Goal: Information Seeking & Learning: Check status

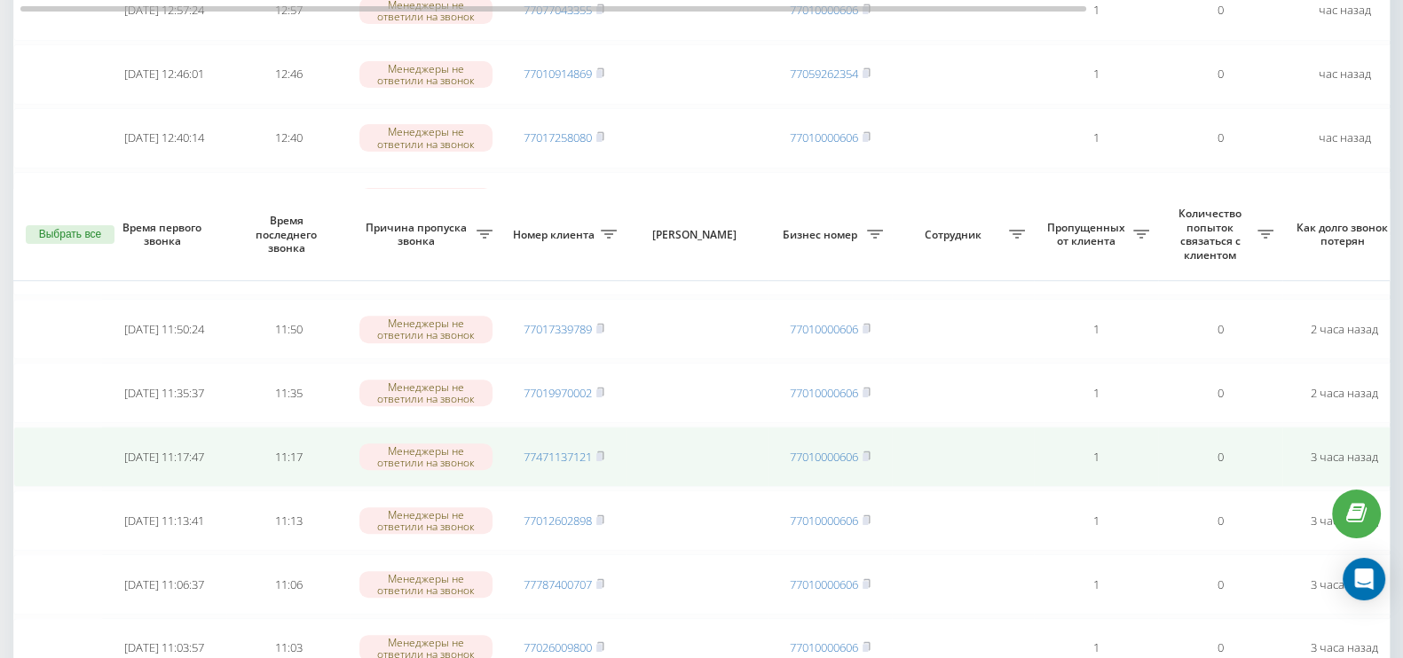
scroll to position [1436, 0]
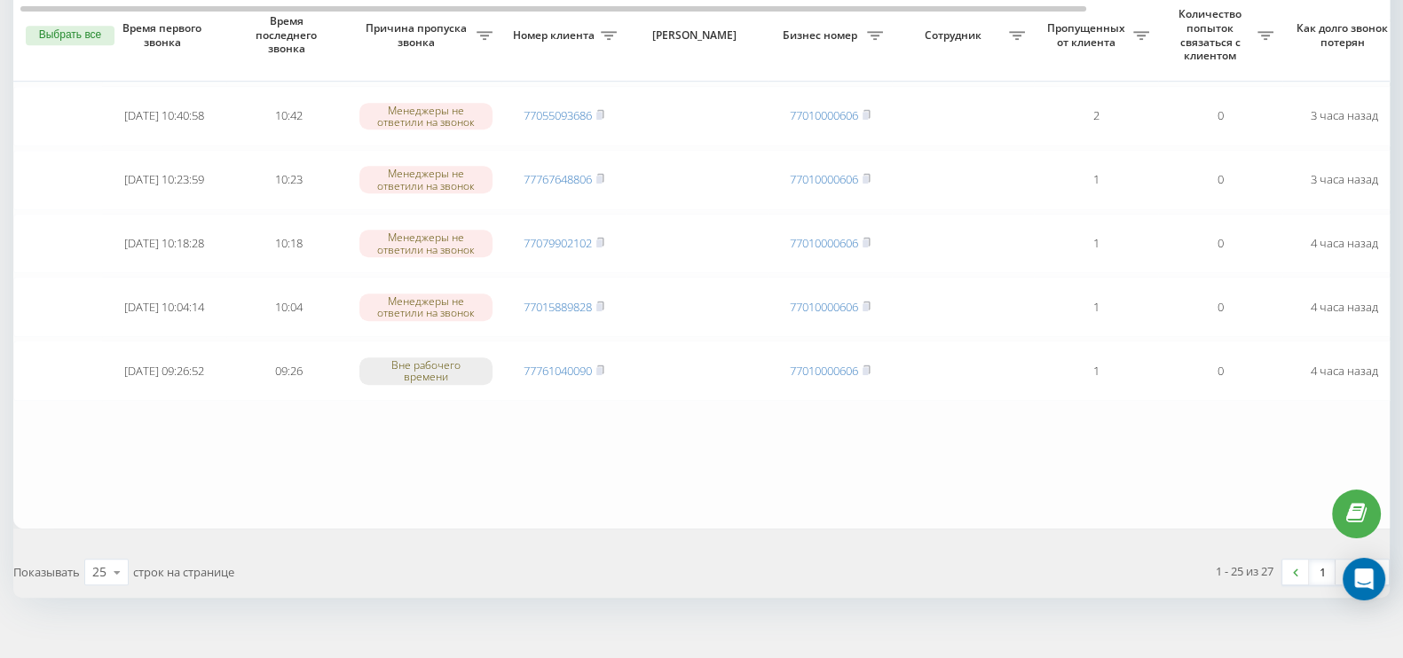
click at [1350, 560] on link "2" at bounding box center [1348, 572] width 27 height 25
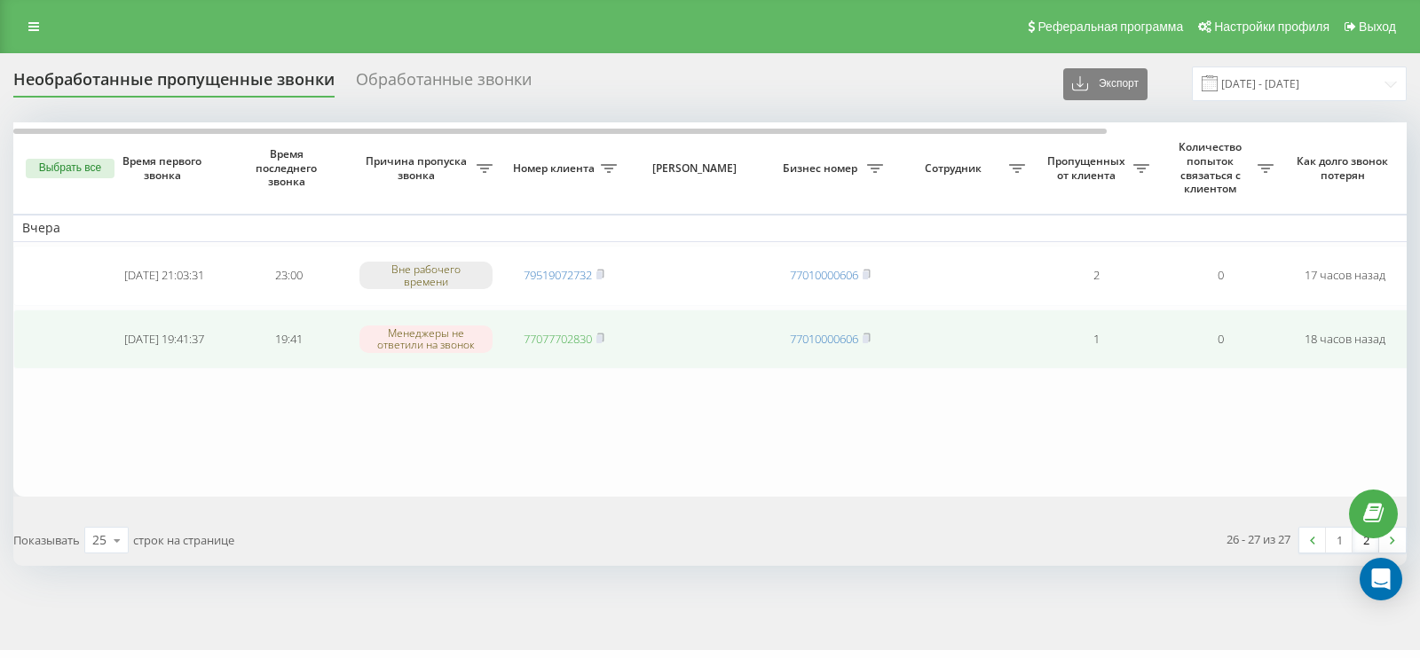
click at [577, 340] on link "77077702830" at bounding box center [557, 339] width 68 height 16
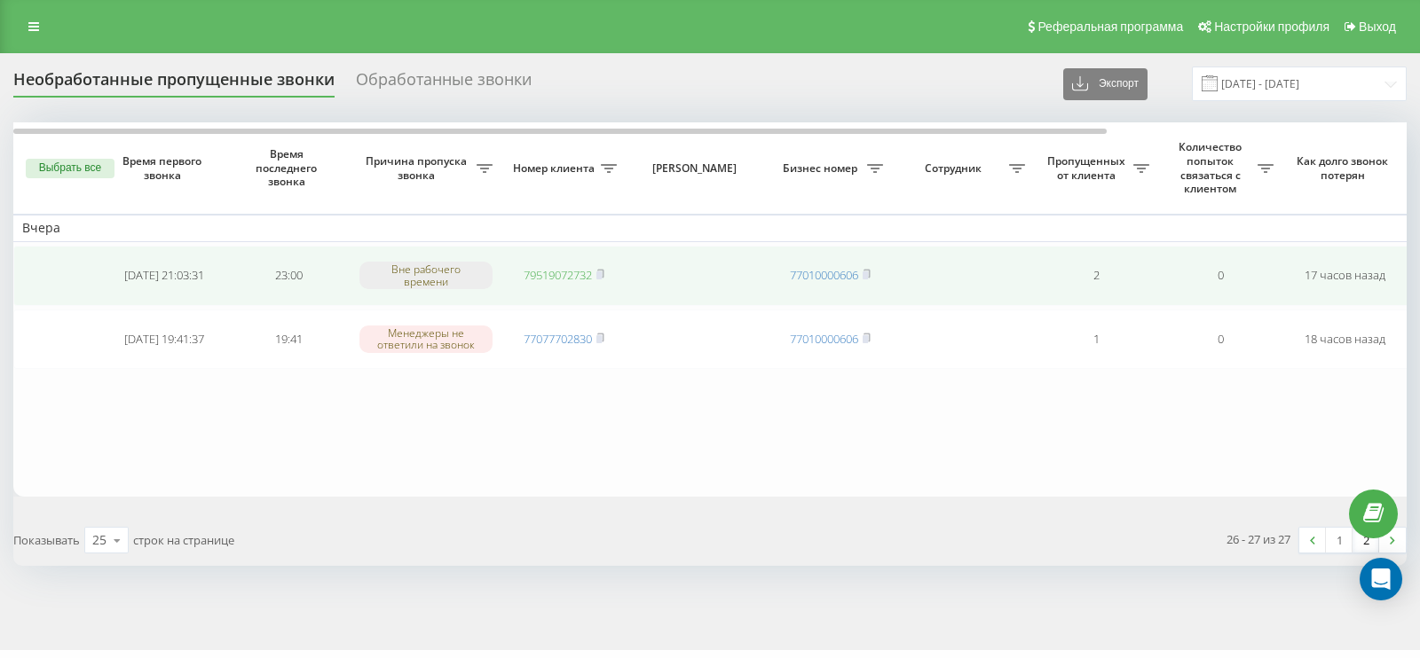
click at [560, 268] on link "79519072732" at bounding box center [557, 275] width 68 height 16
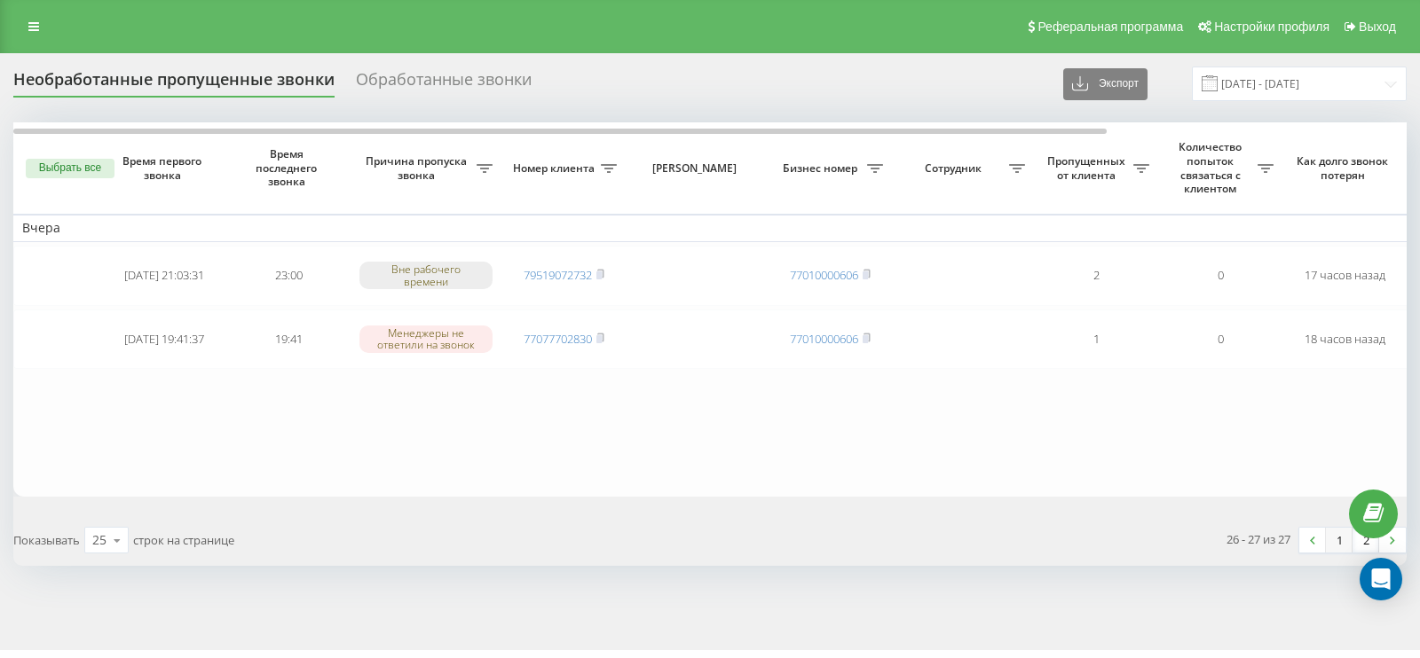
click at [1337, 541] on link "1" at bounding box center [1339, 540] width 27 height 25
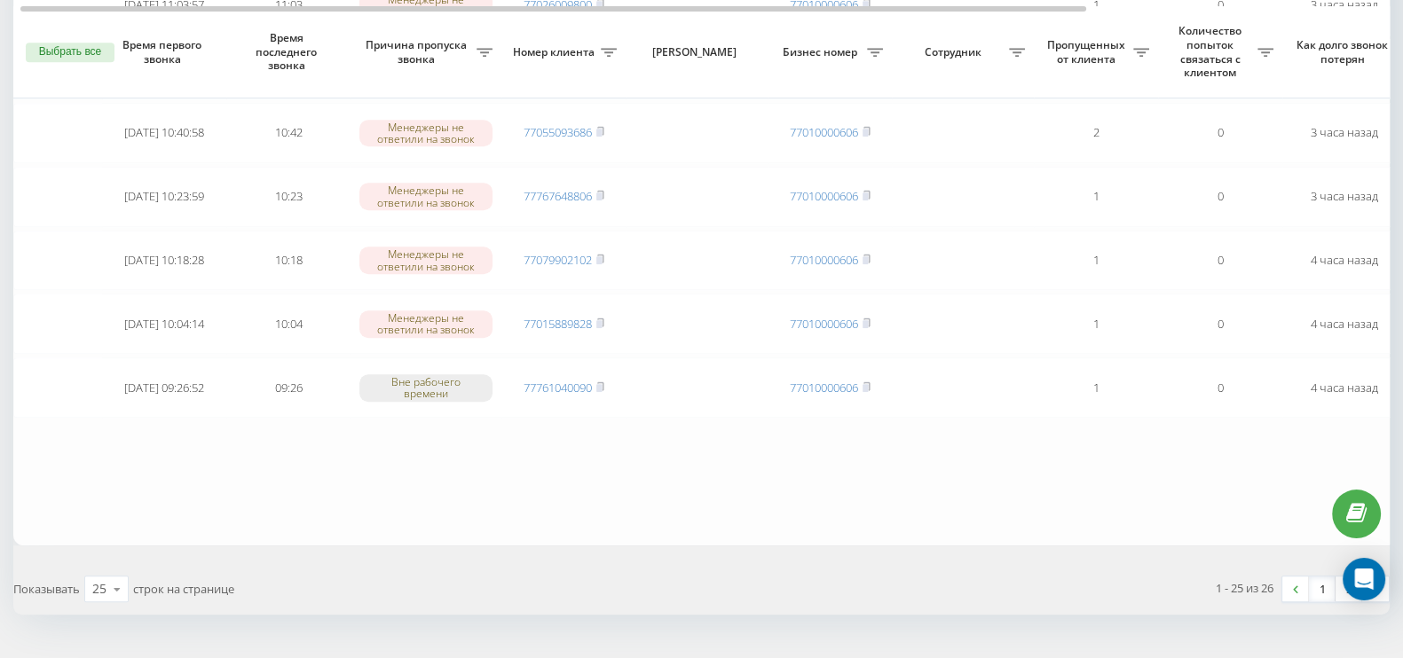
scroll to position [1436, 0]
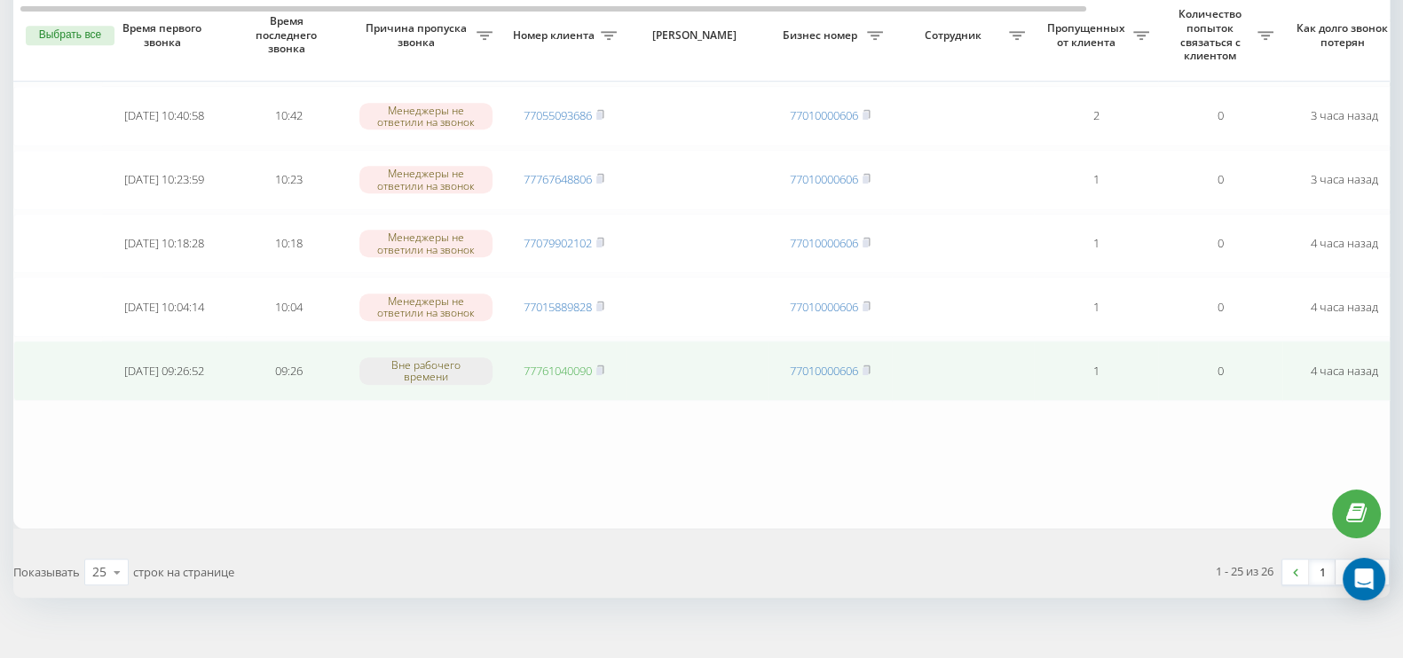
click at [582, 363] on link "77761040090" at bounding box center [557, 371] width 68 height 16
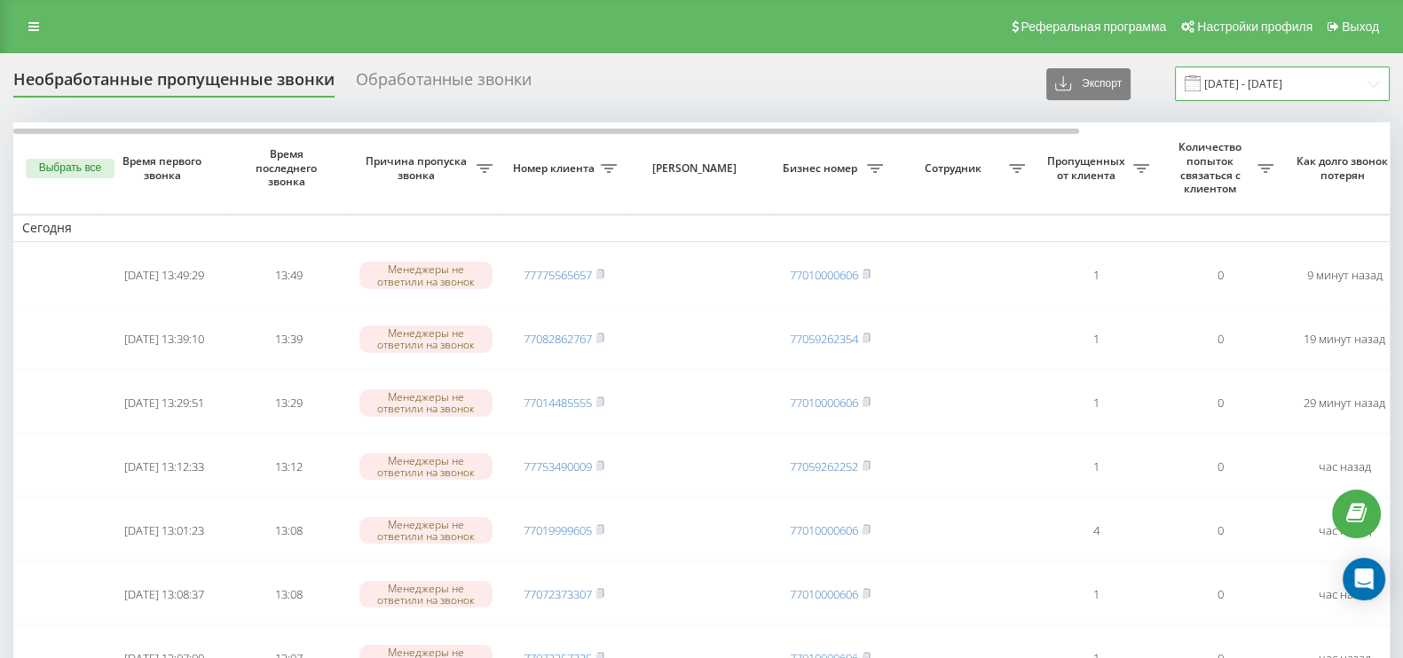
click at [1284, 86] on input "[DATE] - [DATE]" at bounding box center [1282, 84] width 215 height 35
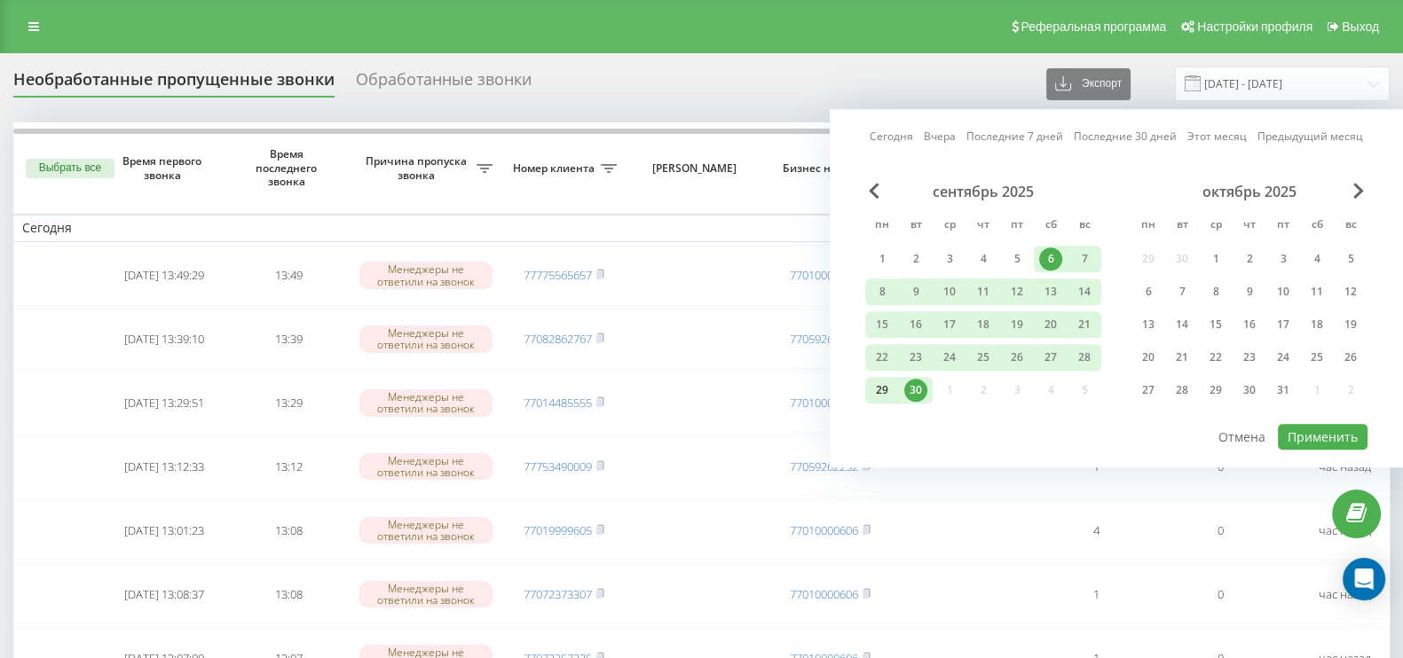
click at [890, 388] on div "29" at bounding box center [881, 390] width 23 height 23
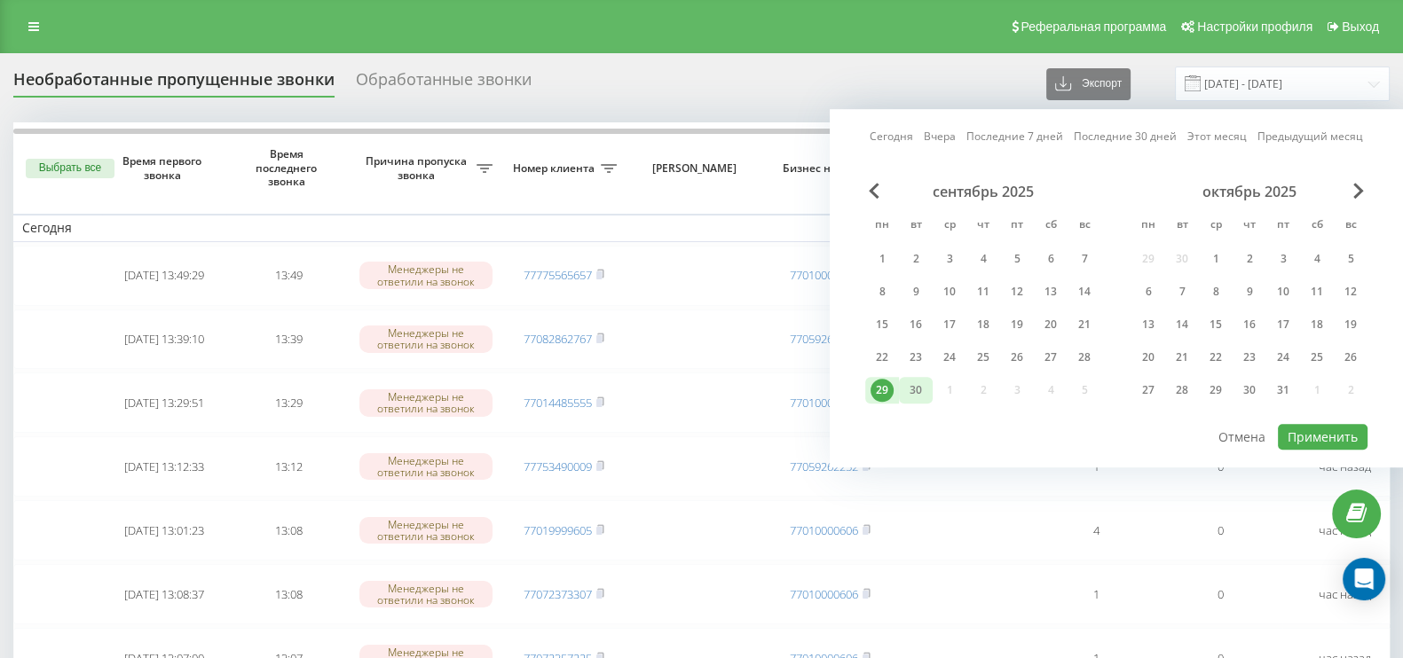
click at [909, 395] on div "30" at bounding box center [915, 390] width 23 height 23
click at [909, 389] on div "30" at bounding box center [915, 390] width 23 height 23
click at [891, 352] on div "22" at bounding box center [881, 357] width 23 height 23
click at [910, 382] on div "30" at bounding box center [915, 390] width 23 height 23
click at [879, 346] on div "22" at bounding box center [881, 357] width 23 height 23
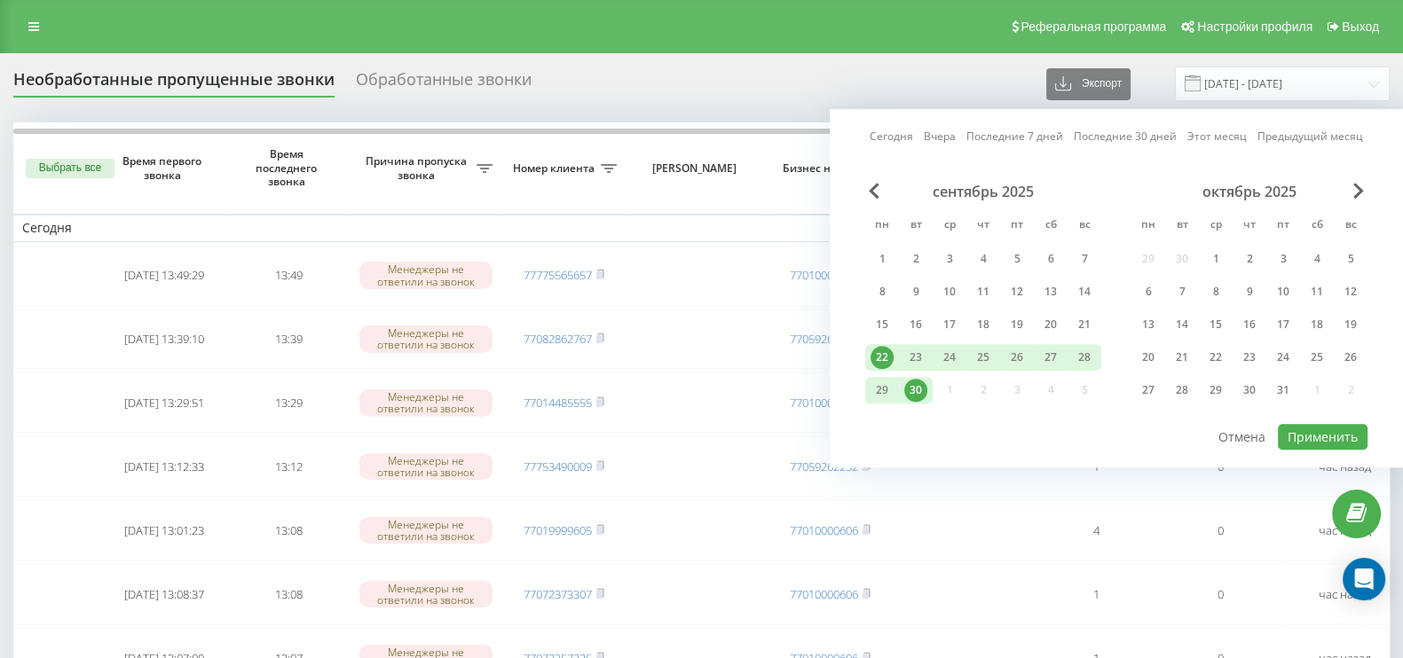
click at [879, 347] on div "22" at bounding box center [881, 357] width 23 height 23
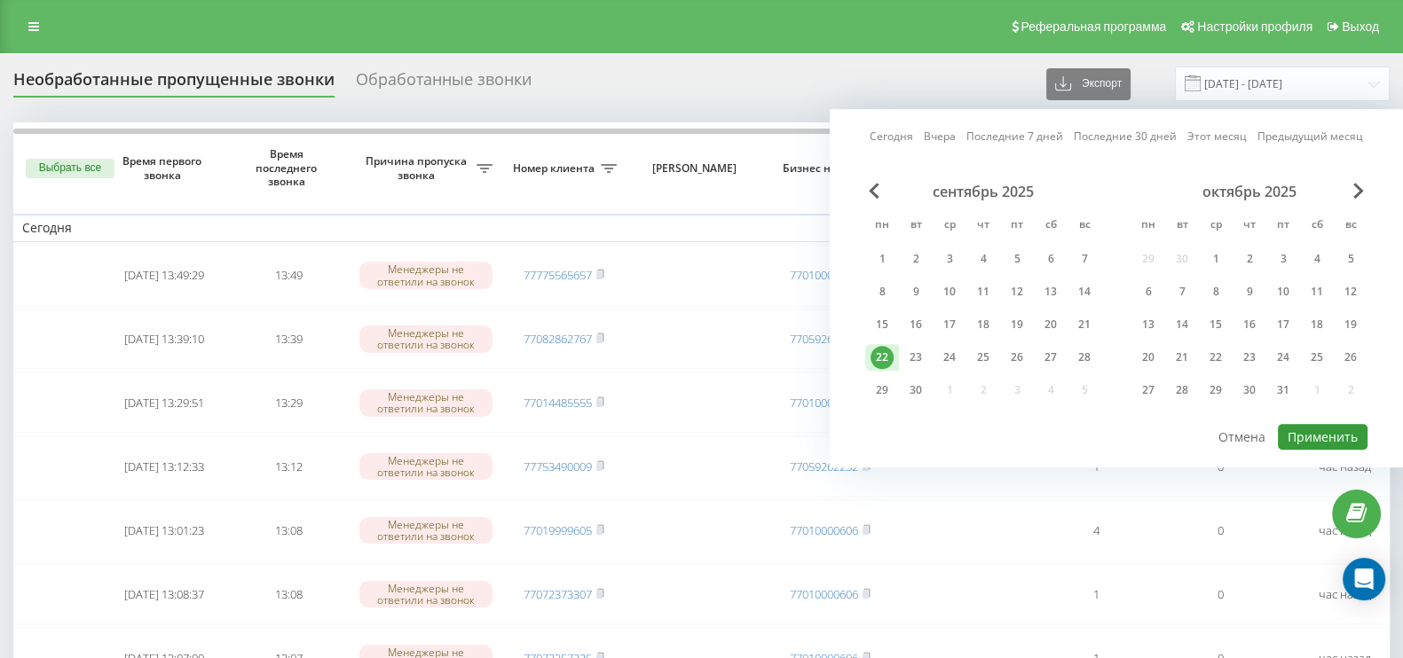
click at [1309, 425] on button "Применить" at bounding box center [1323, 437] width 90 height 26
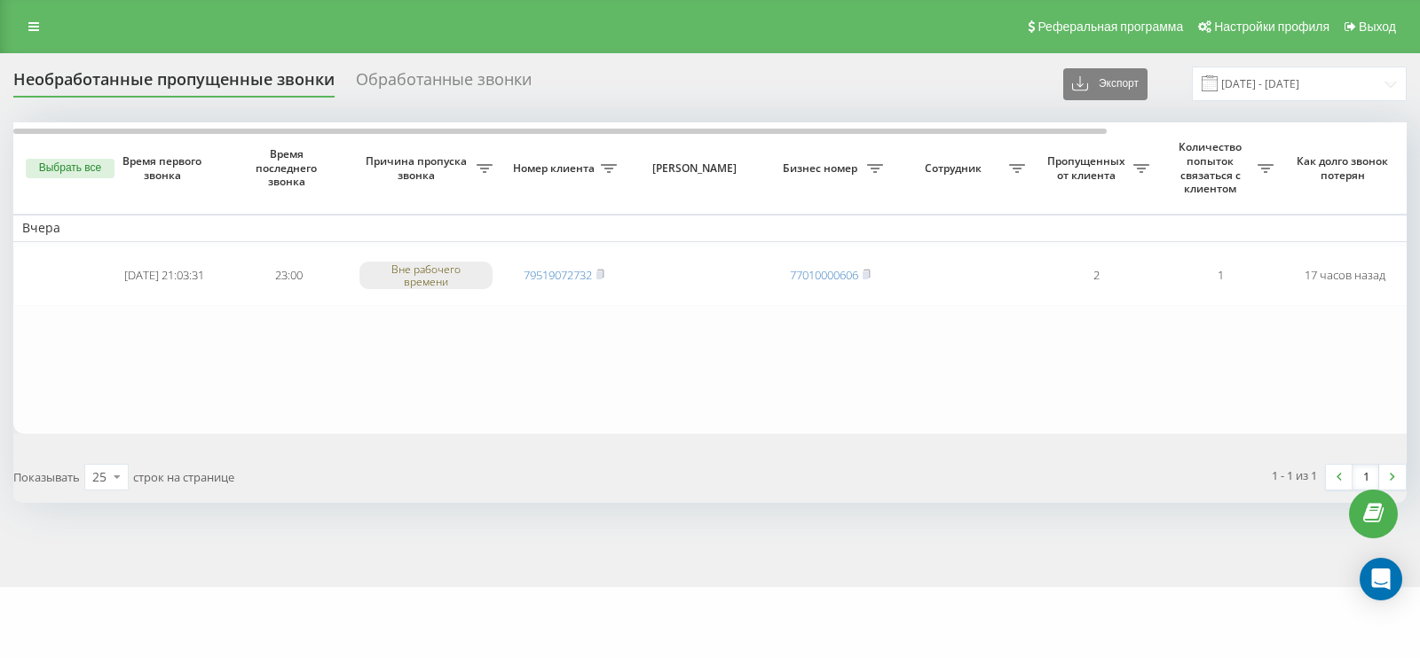
click at [72, 171] on button "Выбрать все" at bounding box center [70, 169] width 89 height 20
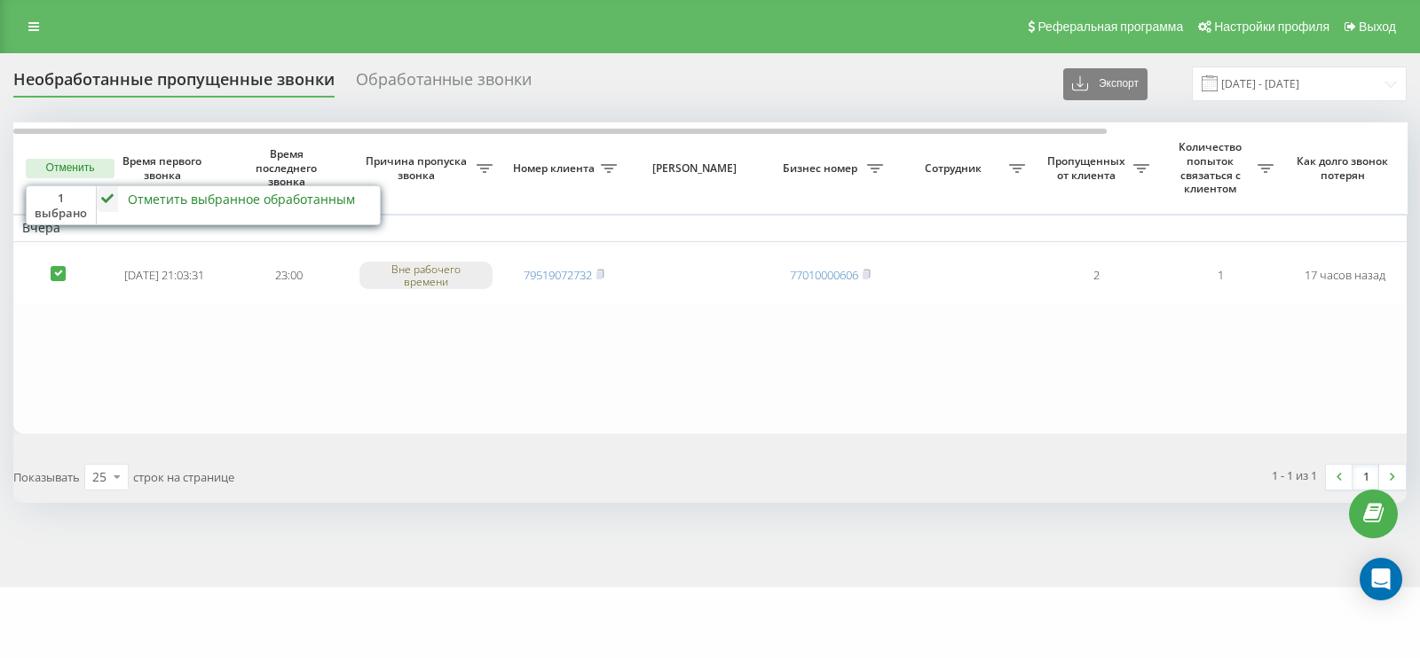
click at [102, 198] on icon at bounding box center [107, 199] width 21 height 26
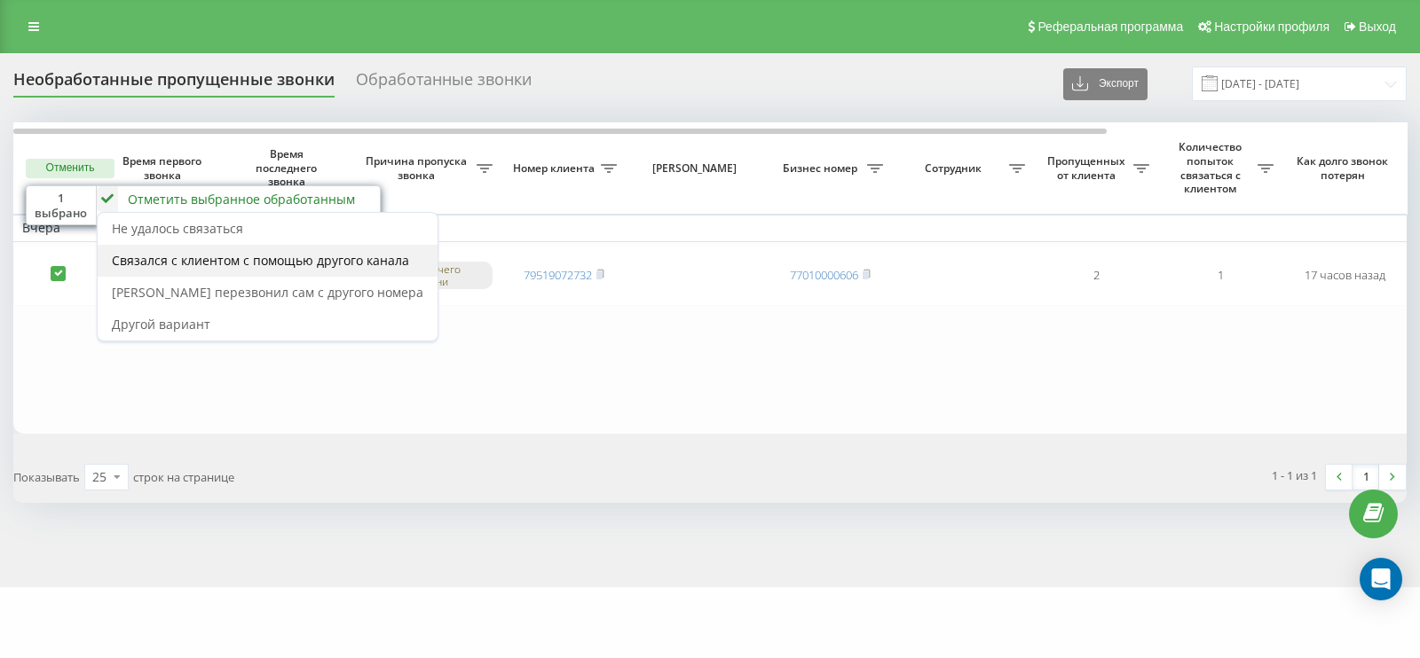
click at [167, 252] on span "Связался с клиентом с помощью другого канала" at bounding box center [260, 260] width 297 height 17
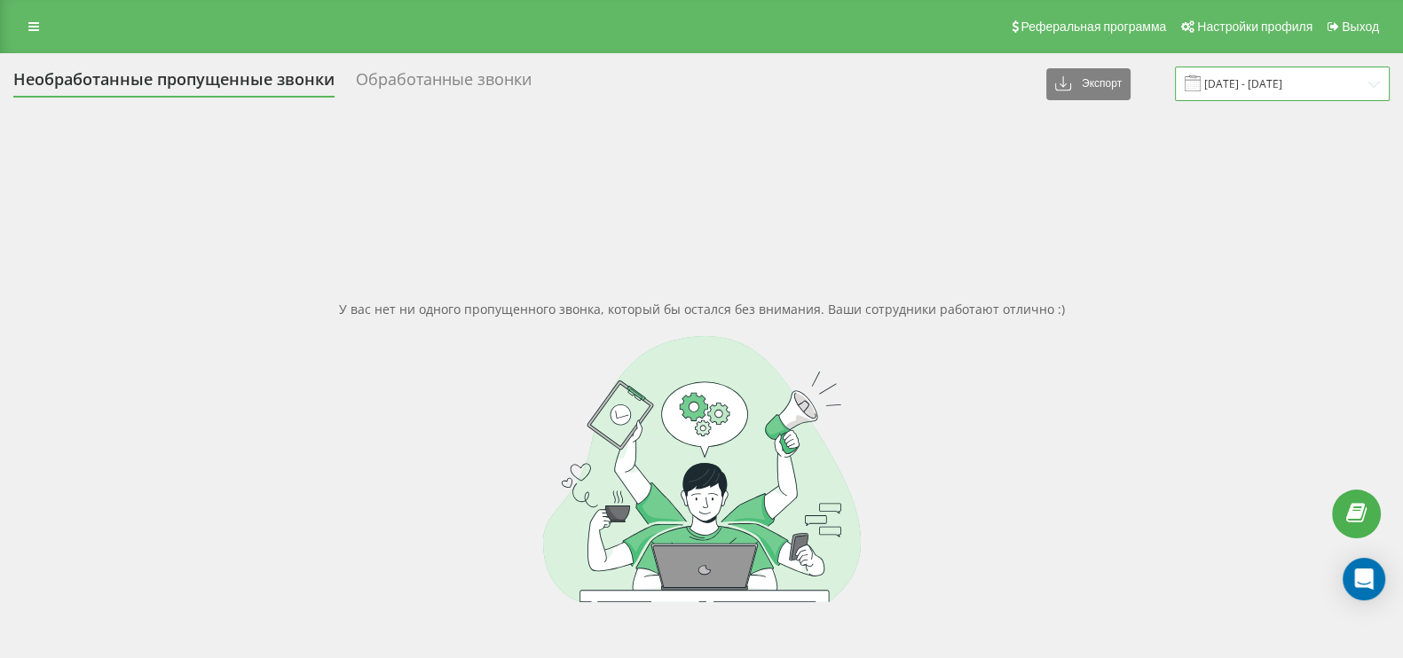
click at [1304, 79] on input "22.09.2025 - 22.09.2025" at bounding box center [1282, 84] width 215 height 35
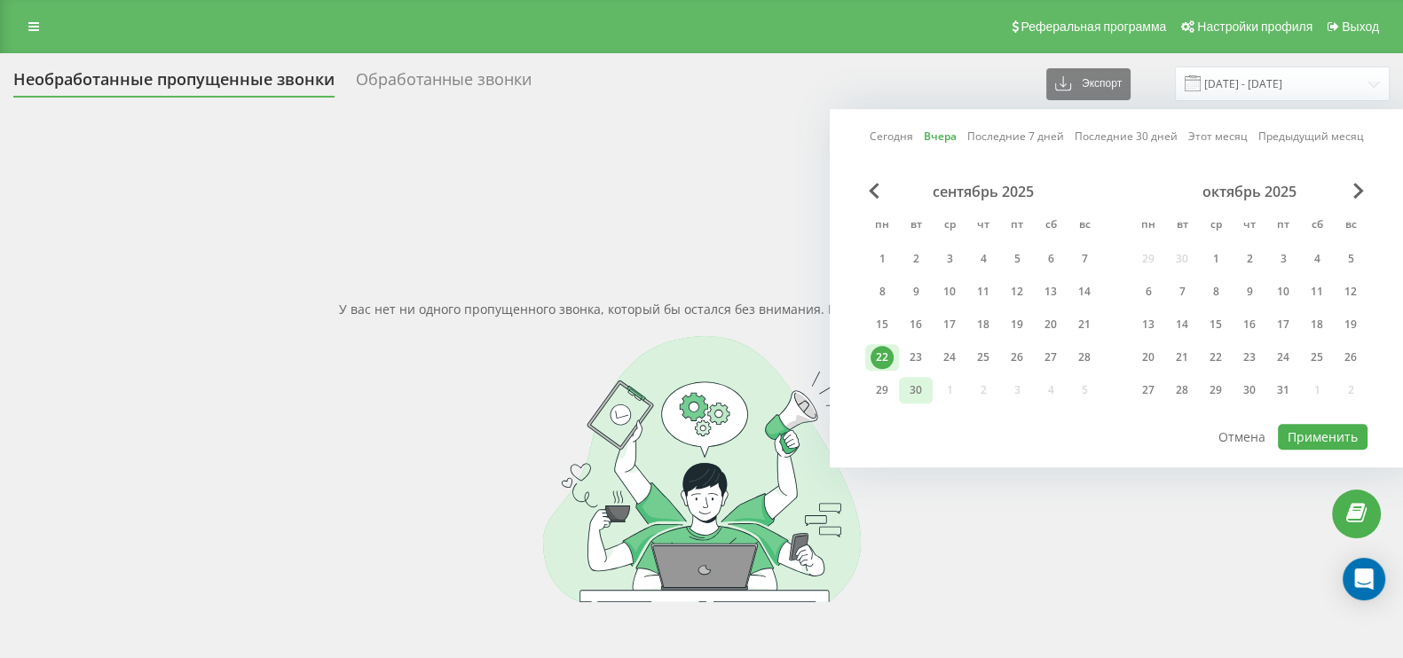
click at [913, 382] on div "30" at bounding box center [915, 390] width 23 height 23
click at [1044, 268] on div "6" at bounding box center [1050, 259] width 23 height 23
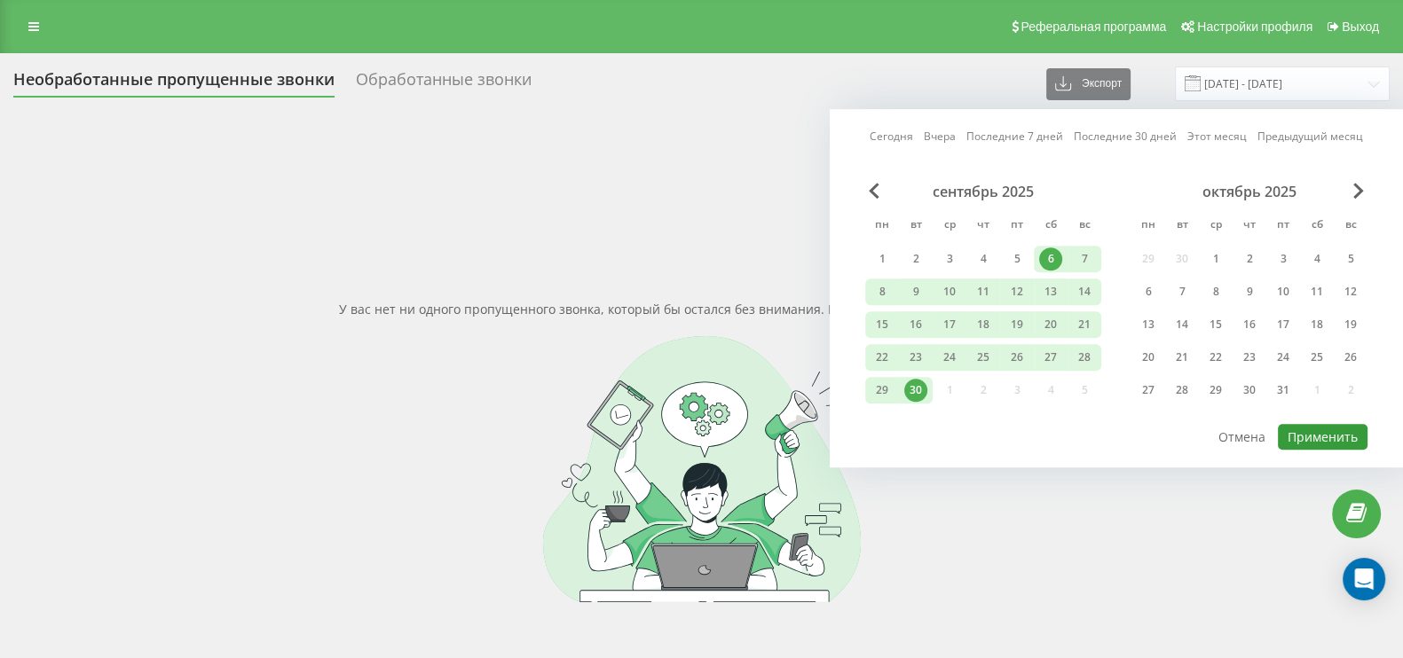
click at [1297, 441] on button "Применить" at bounding box center [1323, 437] width 90 height 26
type input "[DATE] - [DATE]"
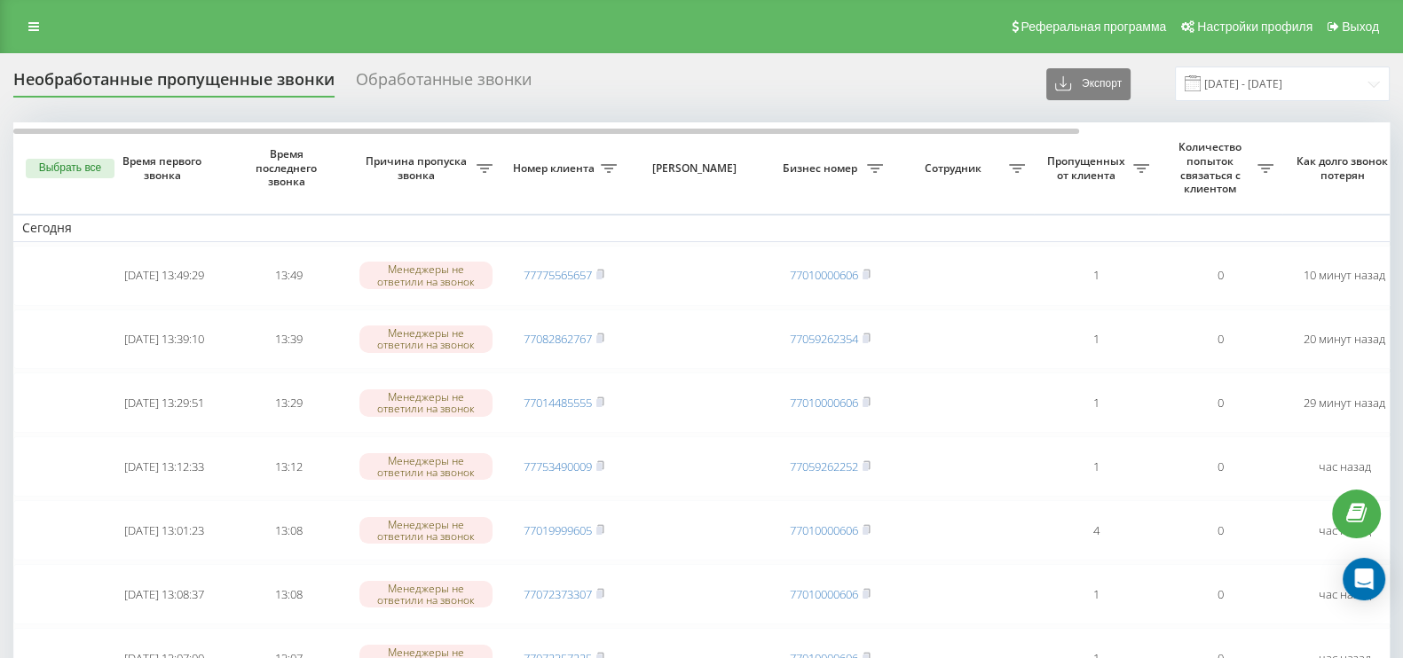
click at [508, 76] on div "Обработанные звонки" at bounding box center [444, 84] width 176 height 28
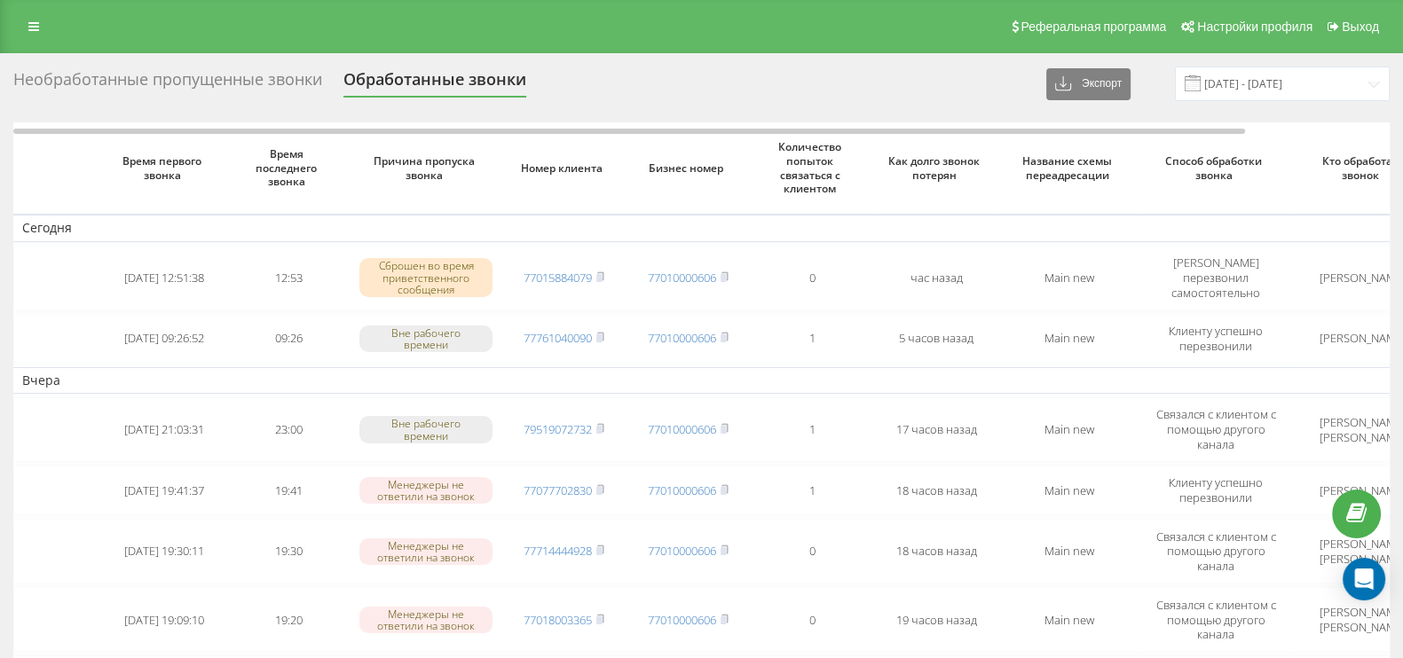
click at [159, 73] on div "Необработанные пропущенные звонки" at bounding box center [167, 84] width 309 height 28
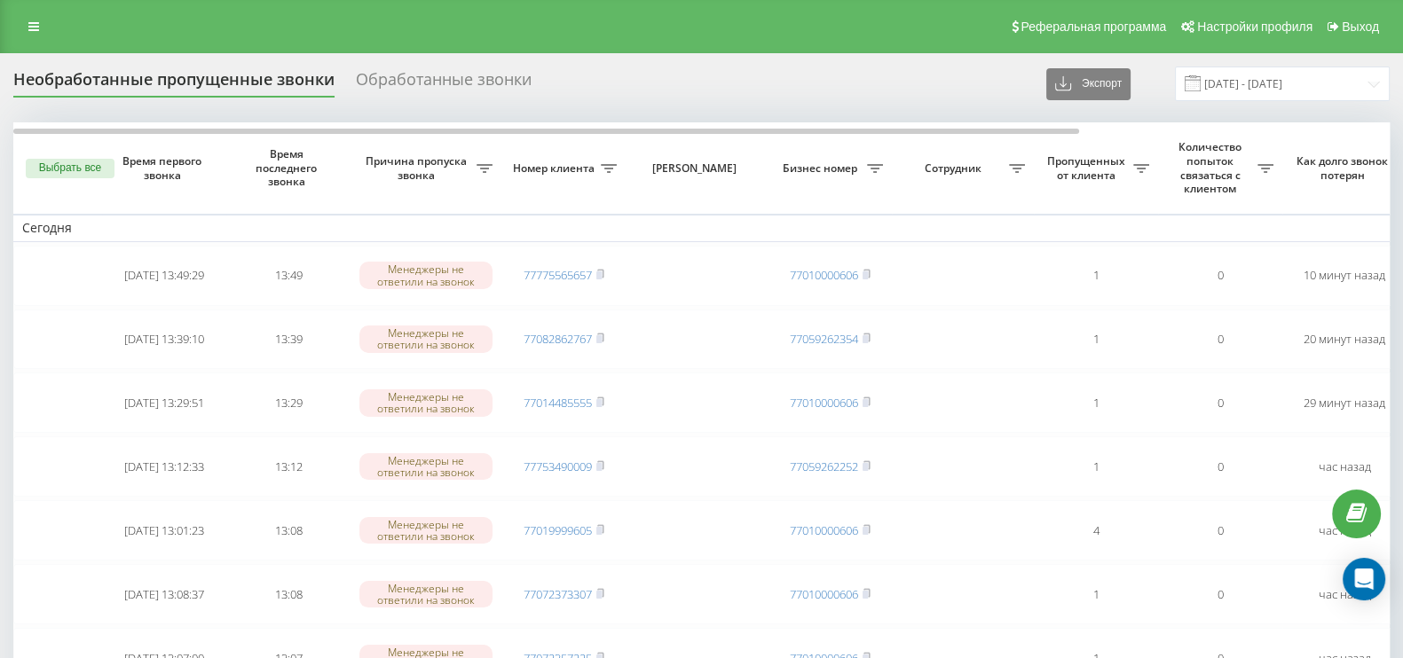
click at [1315, 90] on input "[DATE] - [DATE]" at bounding box center [1282, 84] width 215 height 35
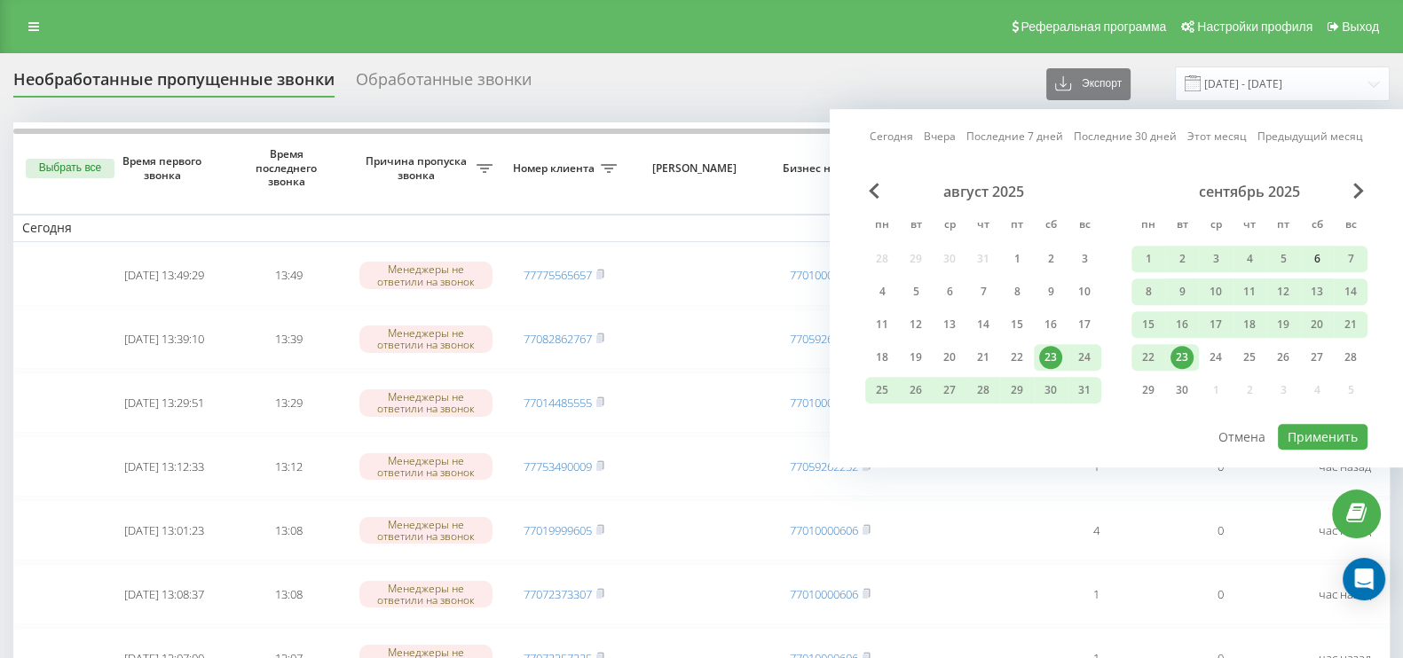
click at [1327, 264] on div "6" at bounding box center [1316, 259] width 23 height 23
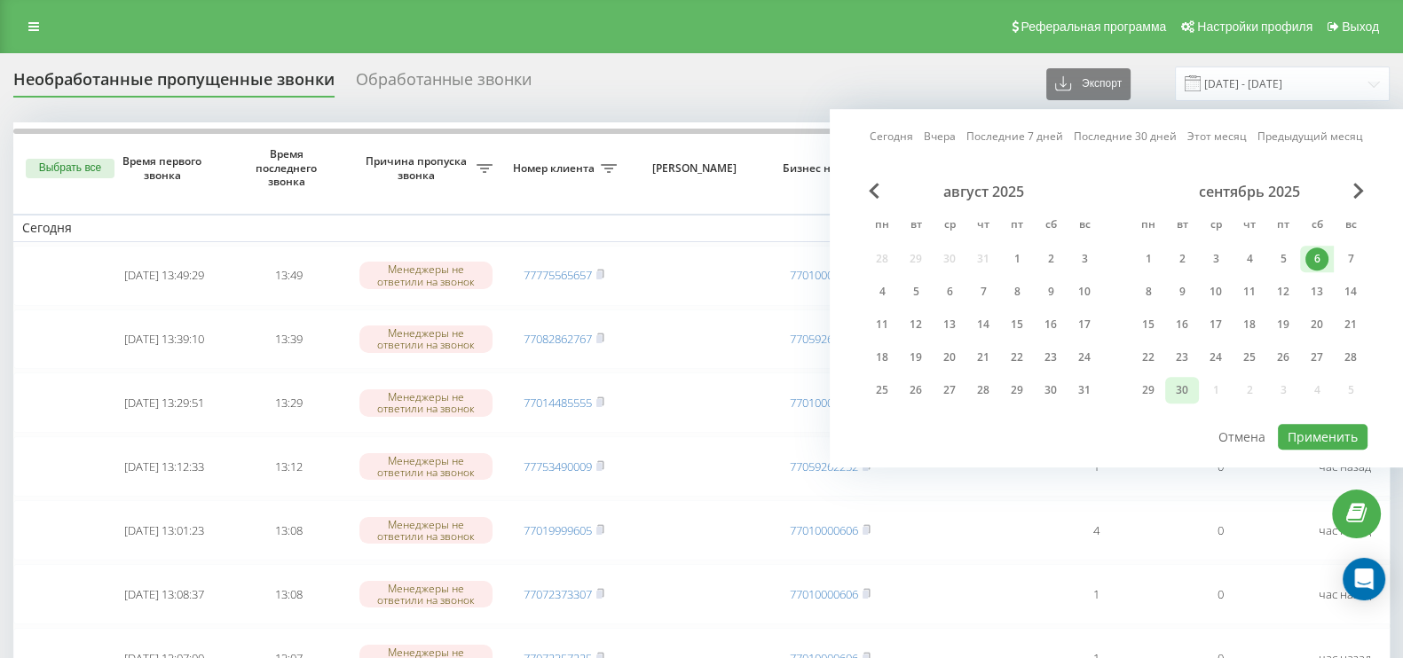
click at [1185, 391] on div "30" at bounding box center [1181, 390] width 23 height 23
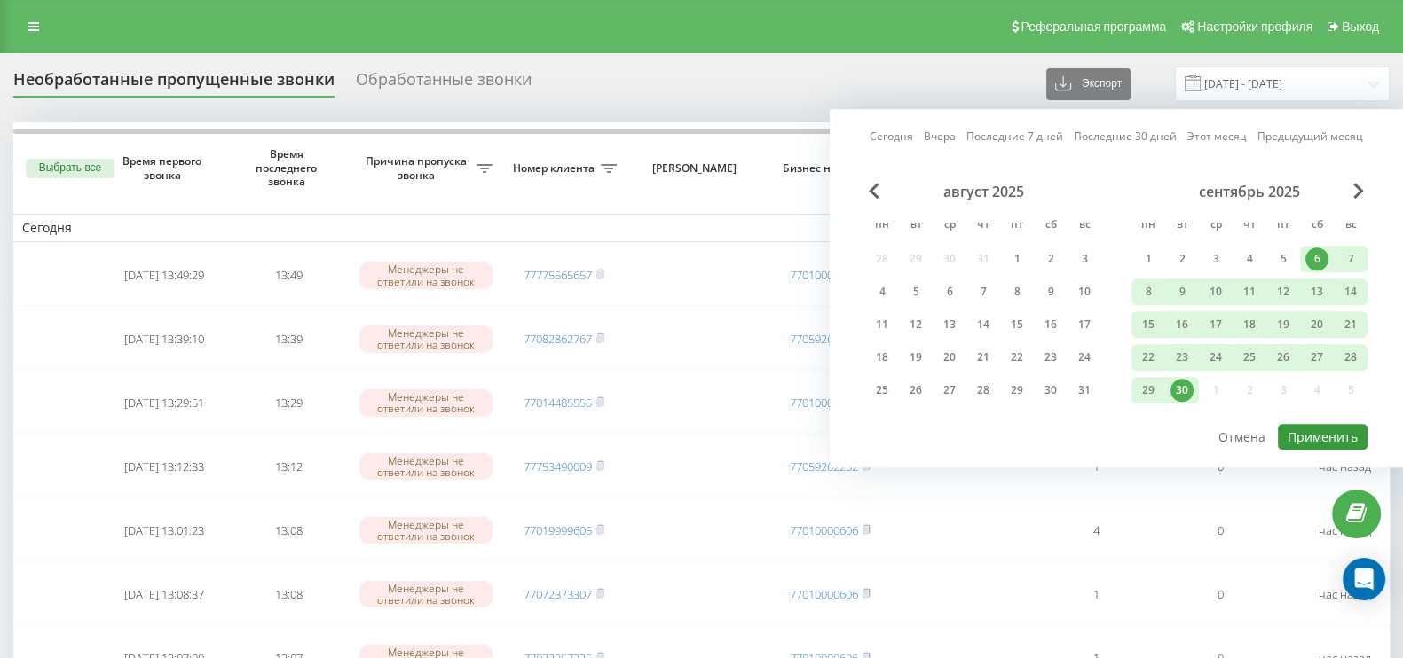
click at [1313, 432] on button "Применить" at bounding box center [1323, 437] width 90 height 26
type input "[DATE] - [DATE]"
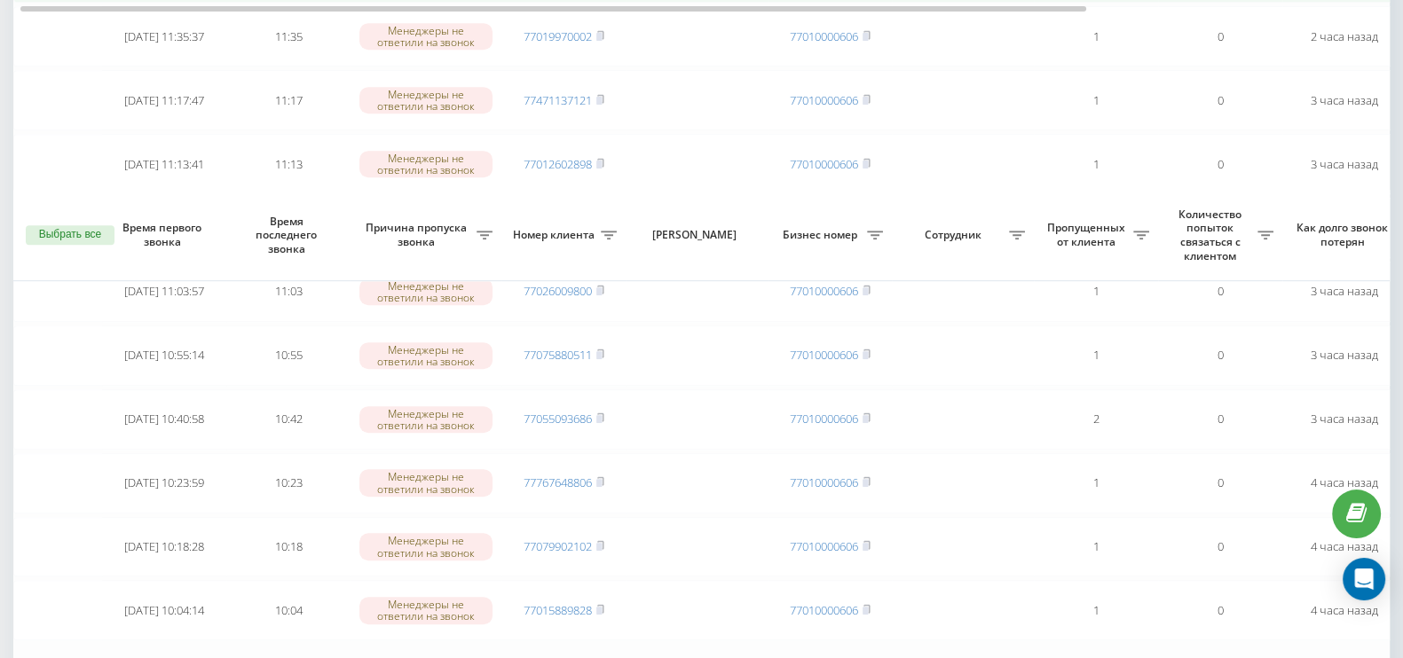
scroll to position [1373, 0]
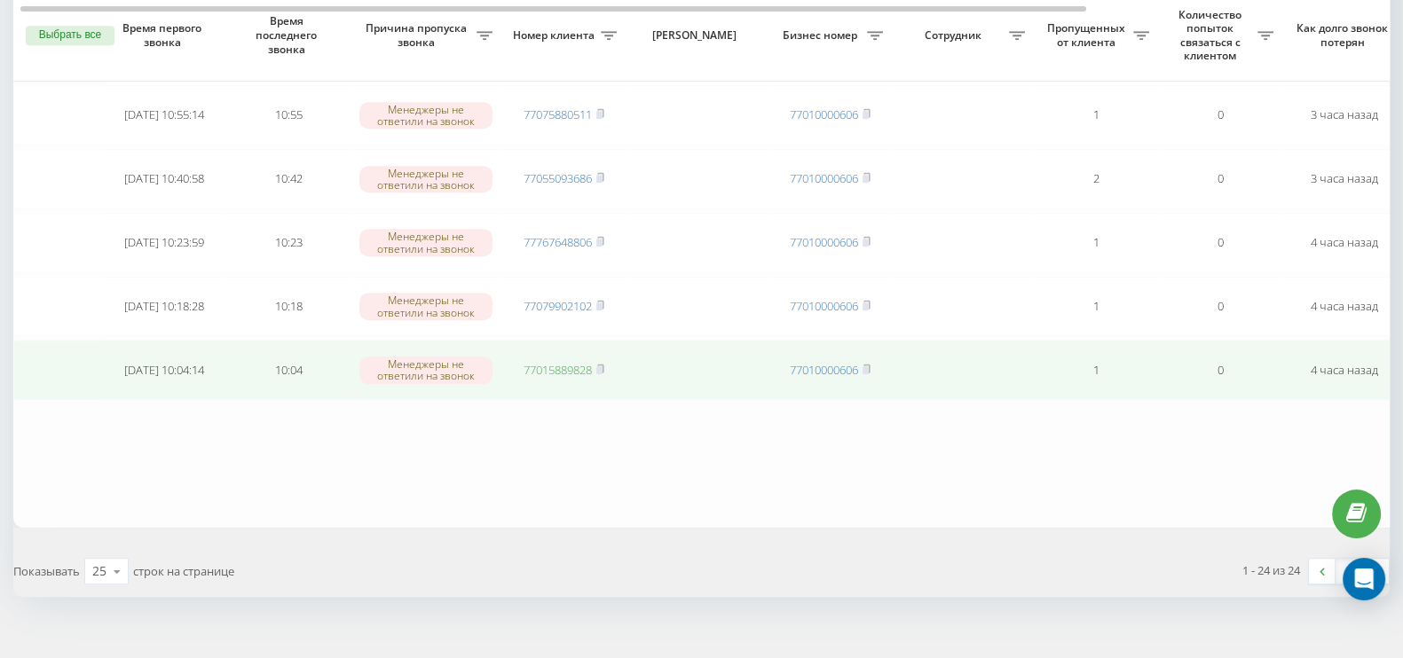
click at [538, 362] on link "77015889828" at bounding box center [557, 370] width 68 height 16
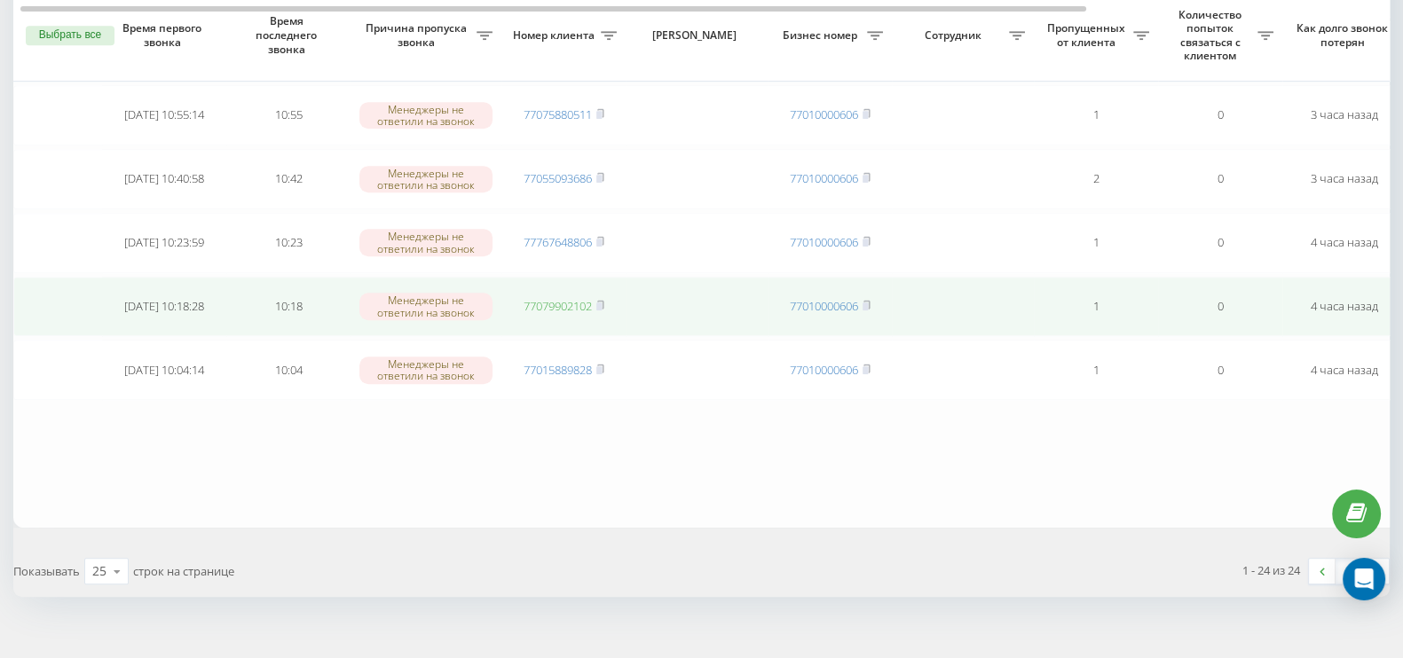
click at [565, 298] on link "77079902102" at bounding box center [557, 306] width 68 height 16
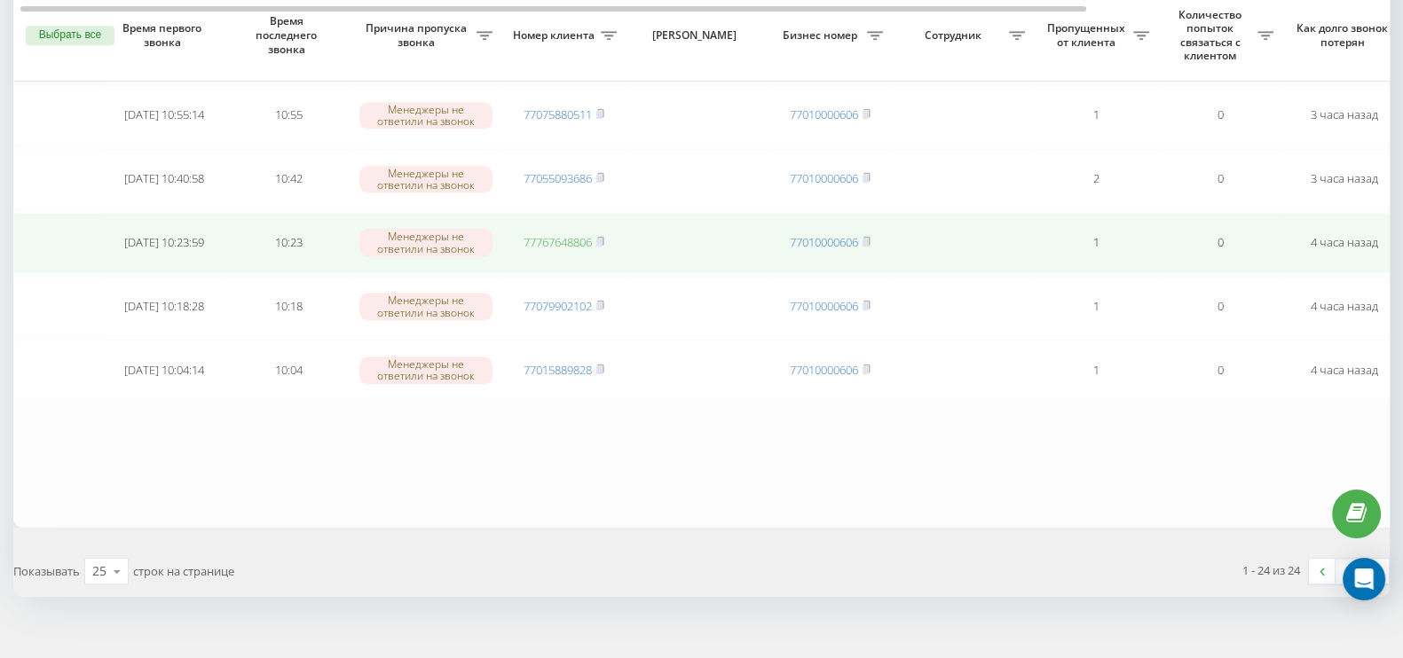
click at [555, 234] on link "77767648806" at bounding box center [557, 242] width 68 height 16
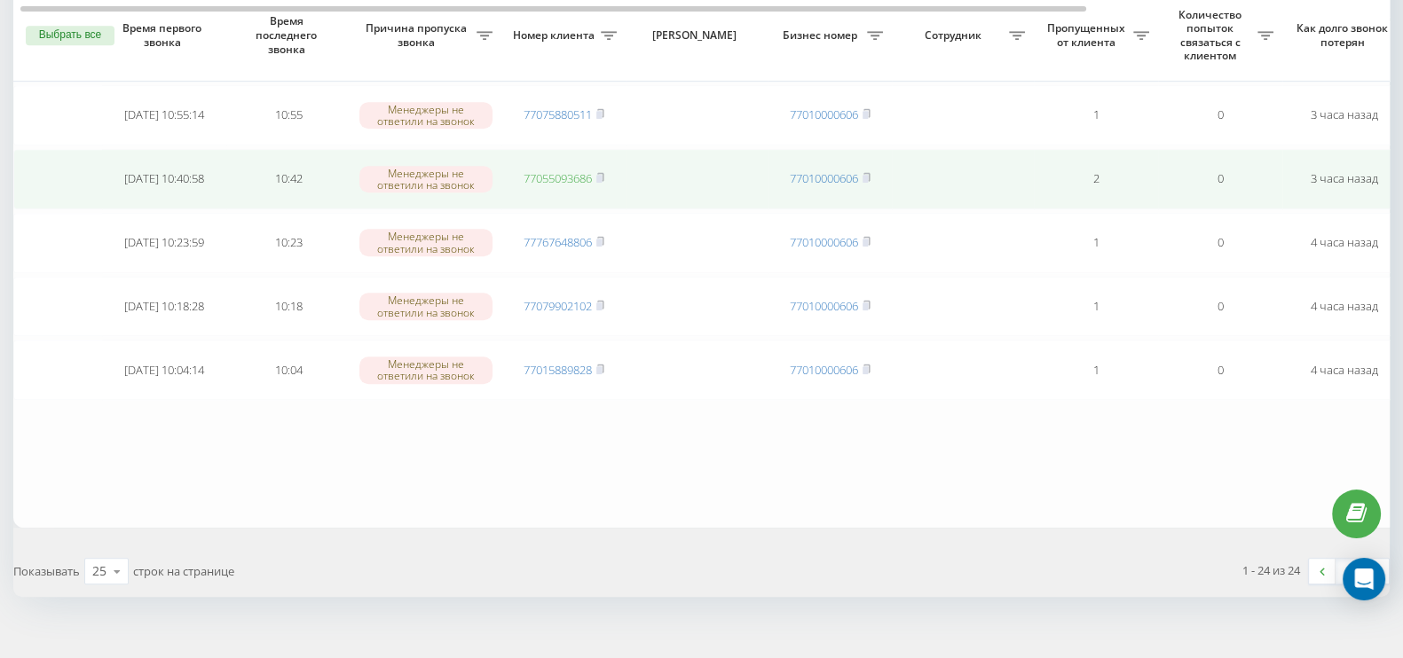
click at [573, 170] on link "77055093686" at bounding box center [557, 178] width 68 height 16
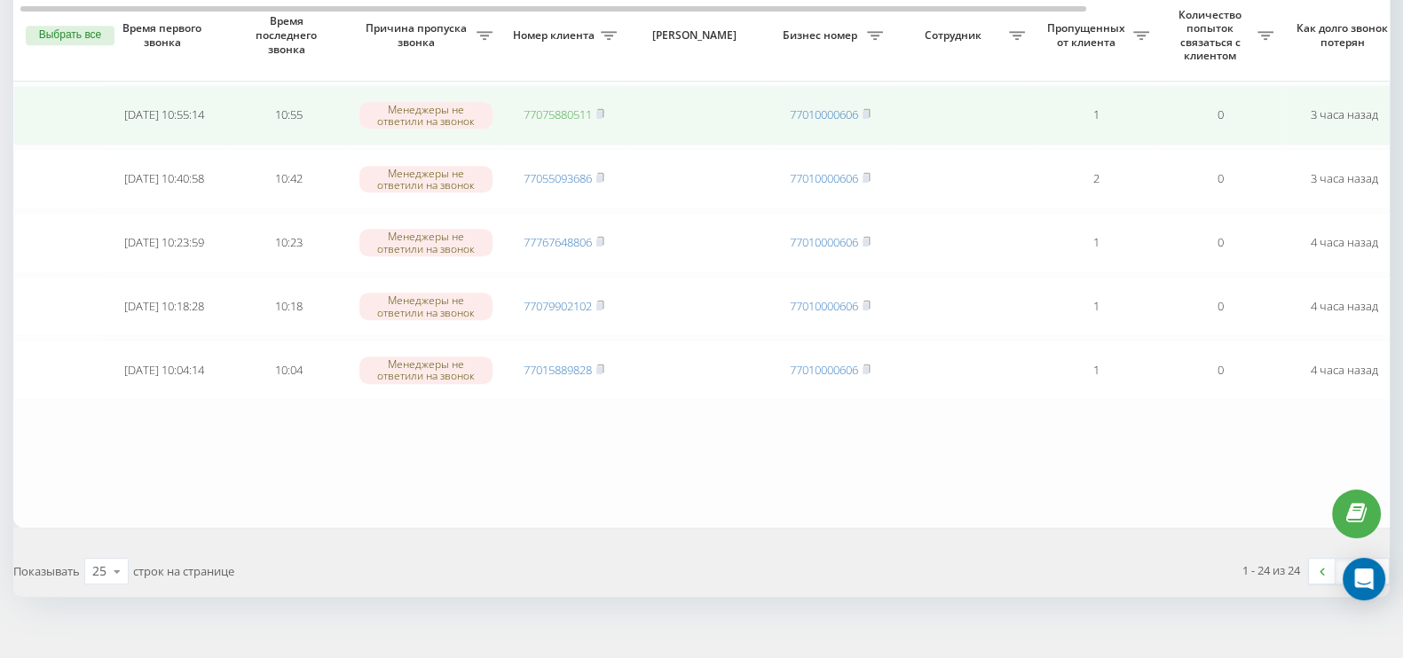
click at [563, 106] on link "77075880511" at bounding box center [557, 114] width 68 height 16
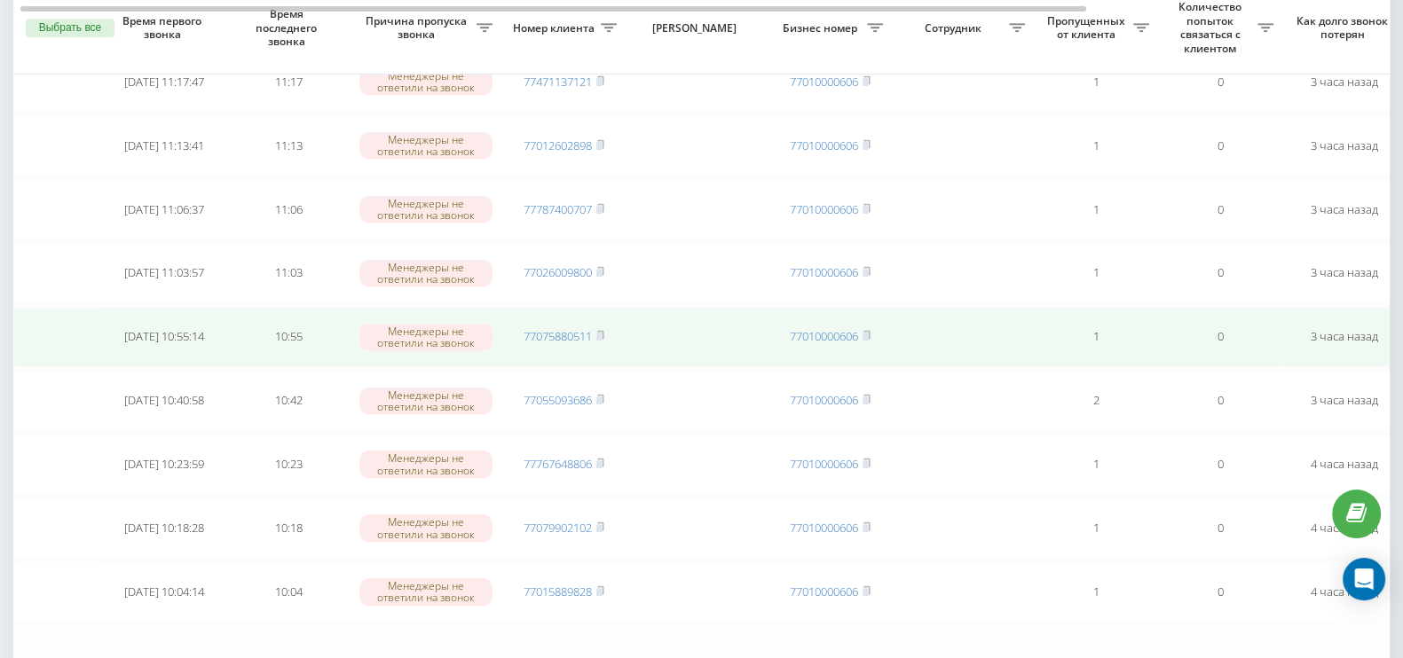
scroll to position [1040, 0]
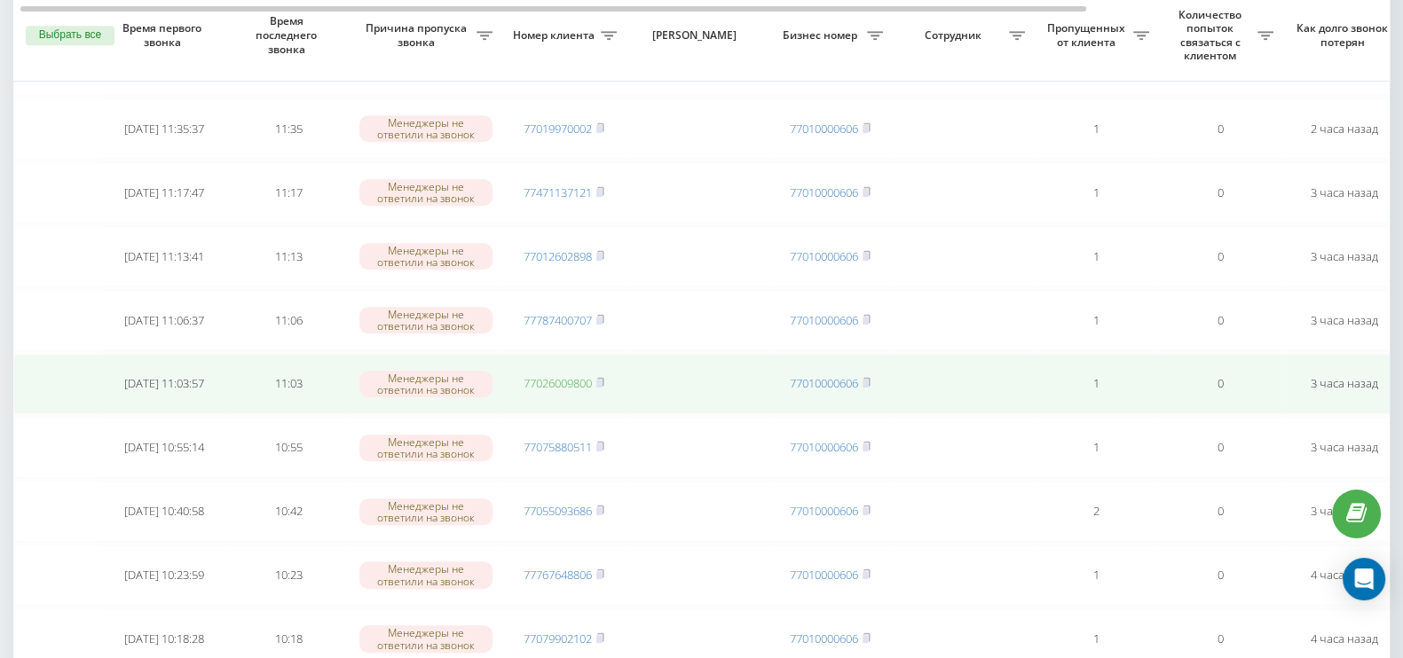
click at [566, 375] on link "77026009800" at bounding box center [557, 383] width 68 height 16
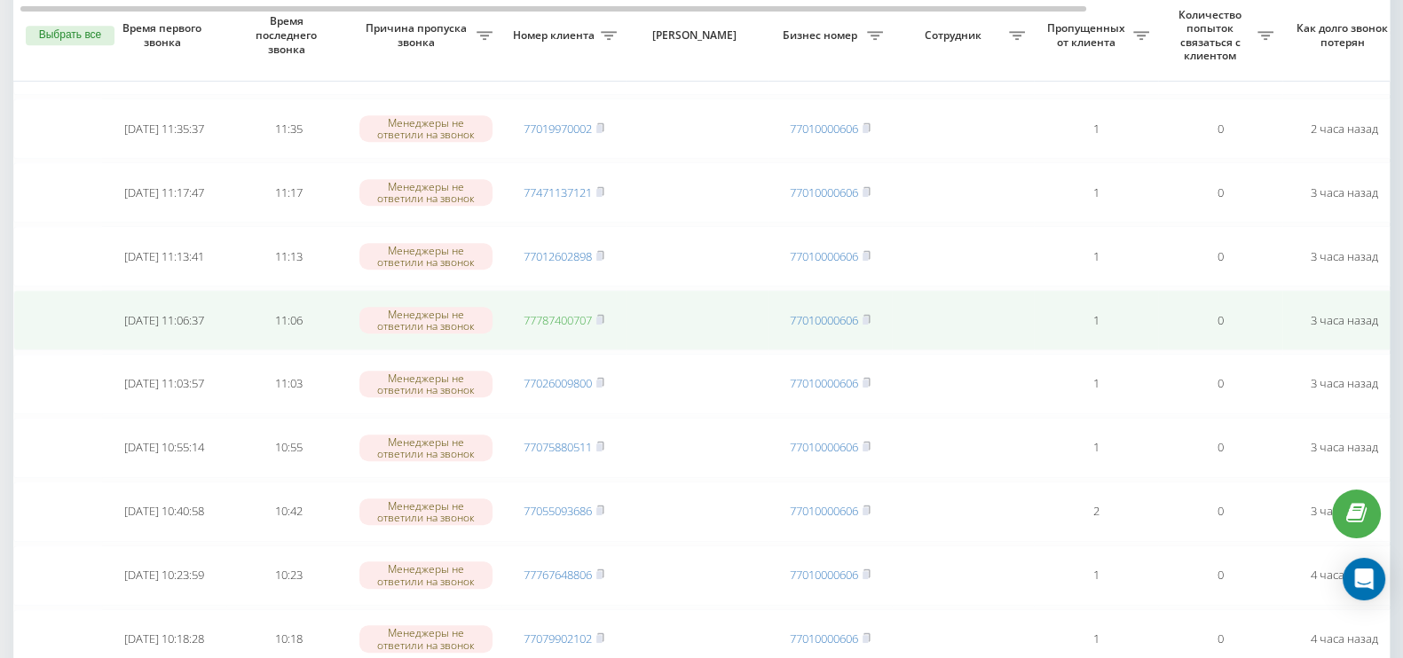
click at [553, 312] on link "77787400707" at bounding box center [557, 320] width 68 height 16
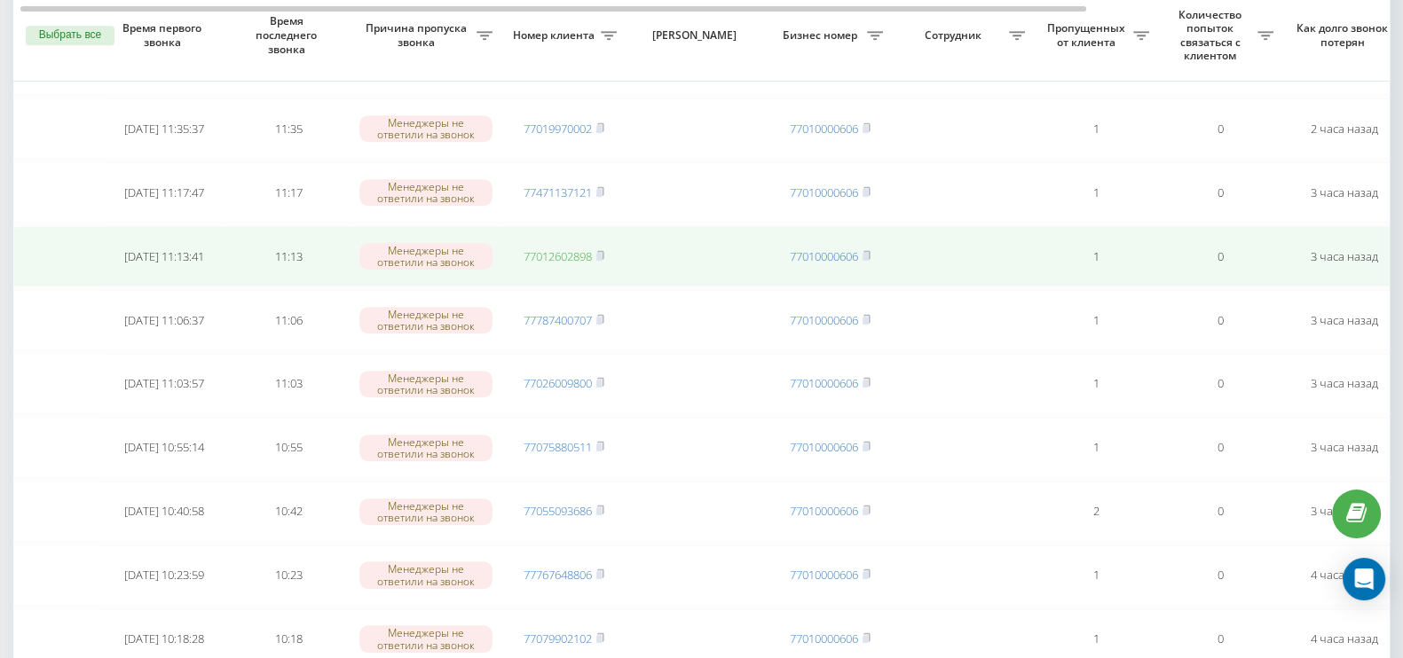
click at [563, 248] on link "77012602898" at bounding box center [557, 256] width 68 height 16
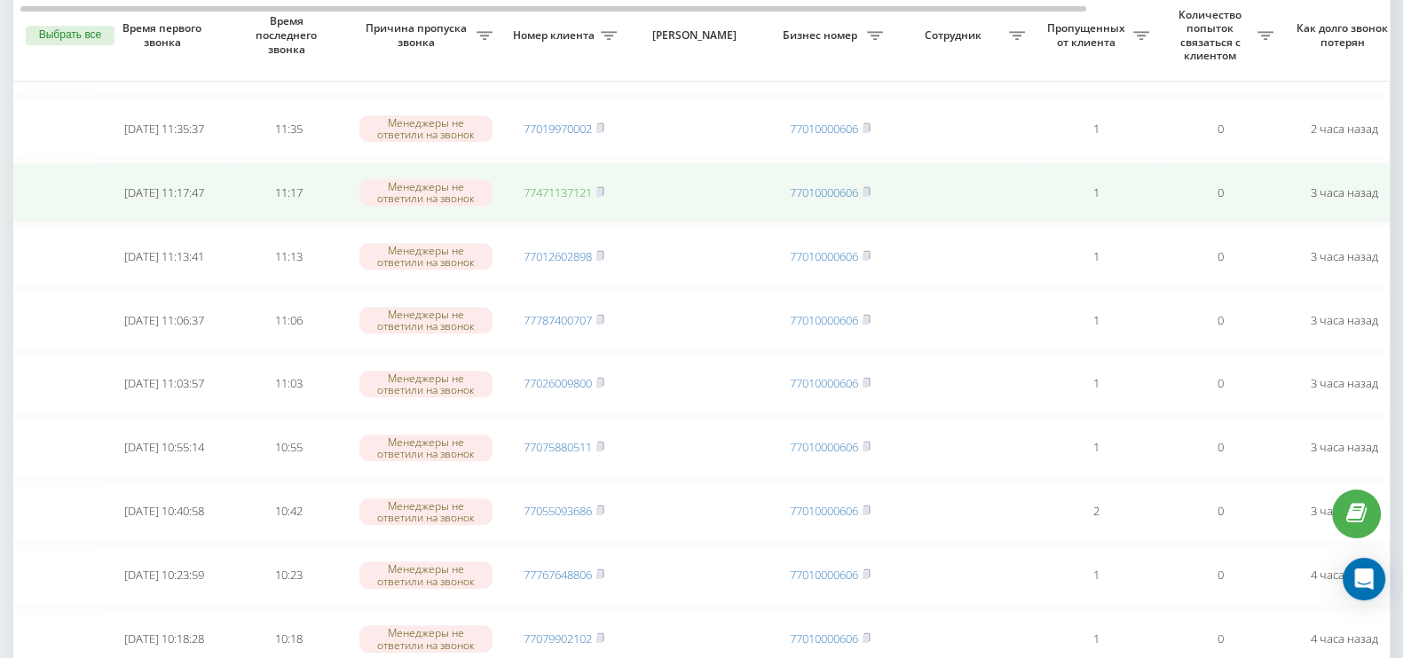
click at [557, 185] on link "77471137121" at bounding box center [557, 193] width 68 height 16
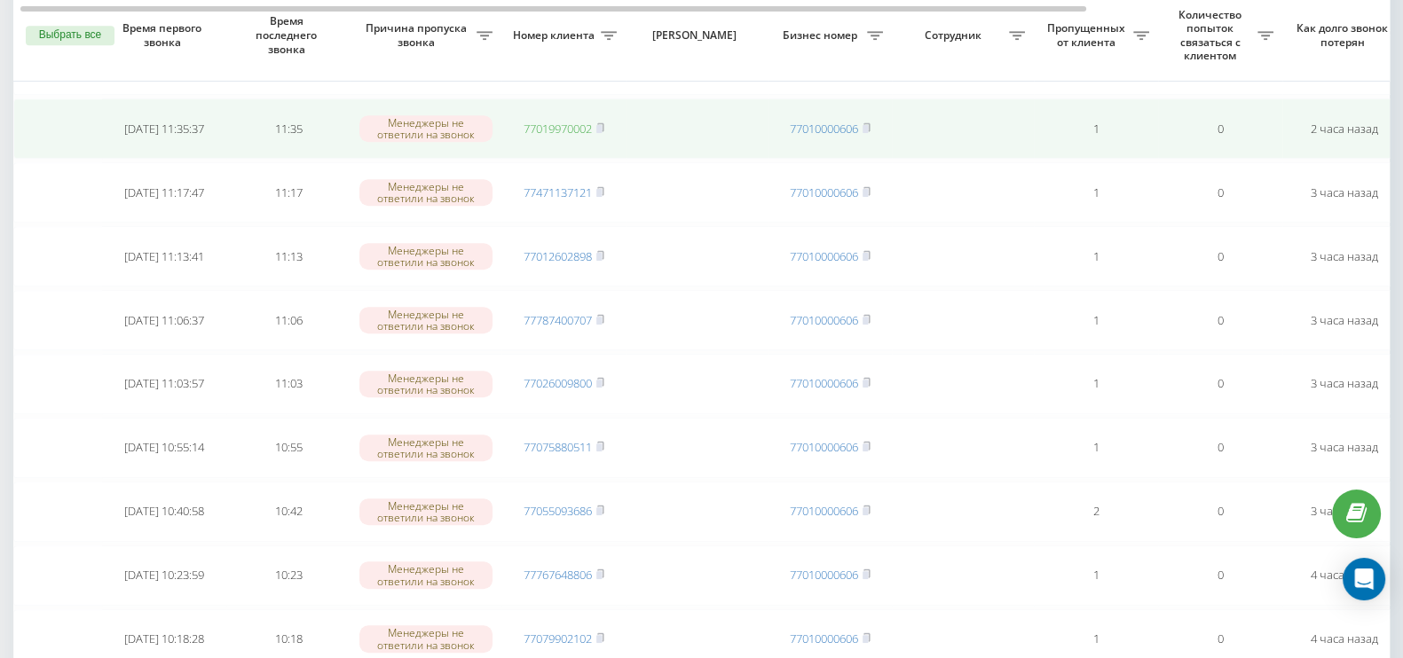
click at [569, 121] on link "77019970002" at bounding box center [557, 129] width 68 height 16
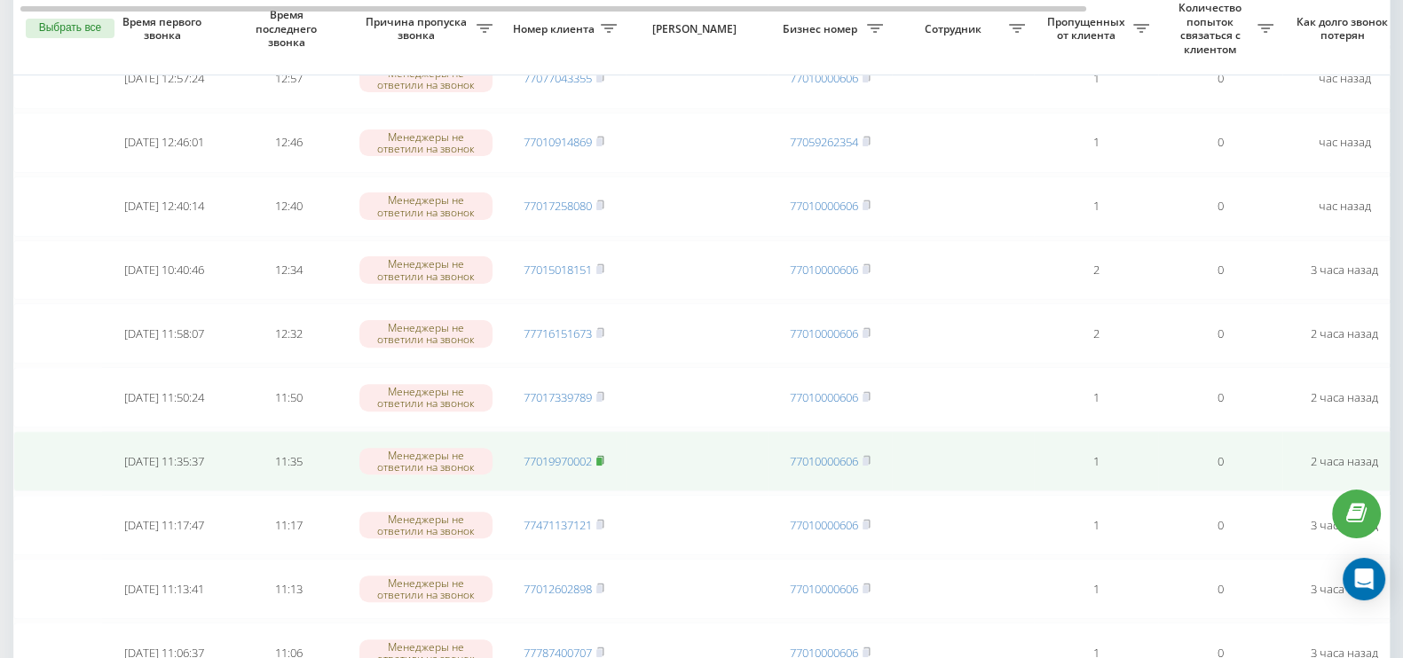
scroll to position [596, 0]
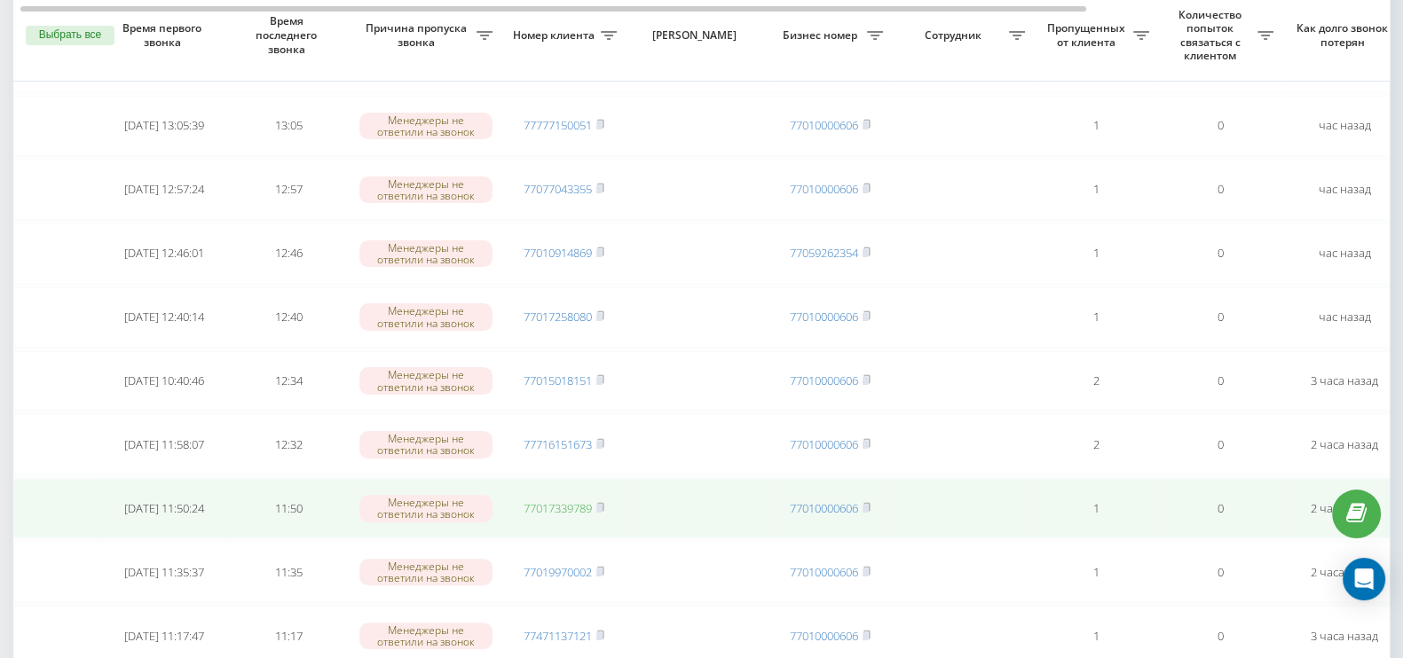
click at [575, 500] on link "77017339789" at bounding box center [557, 508] width 68 height 16
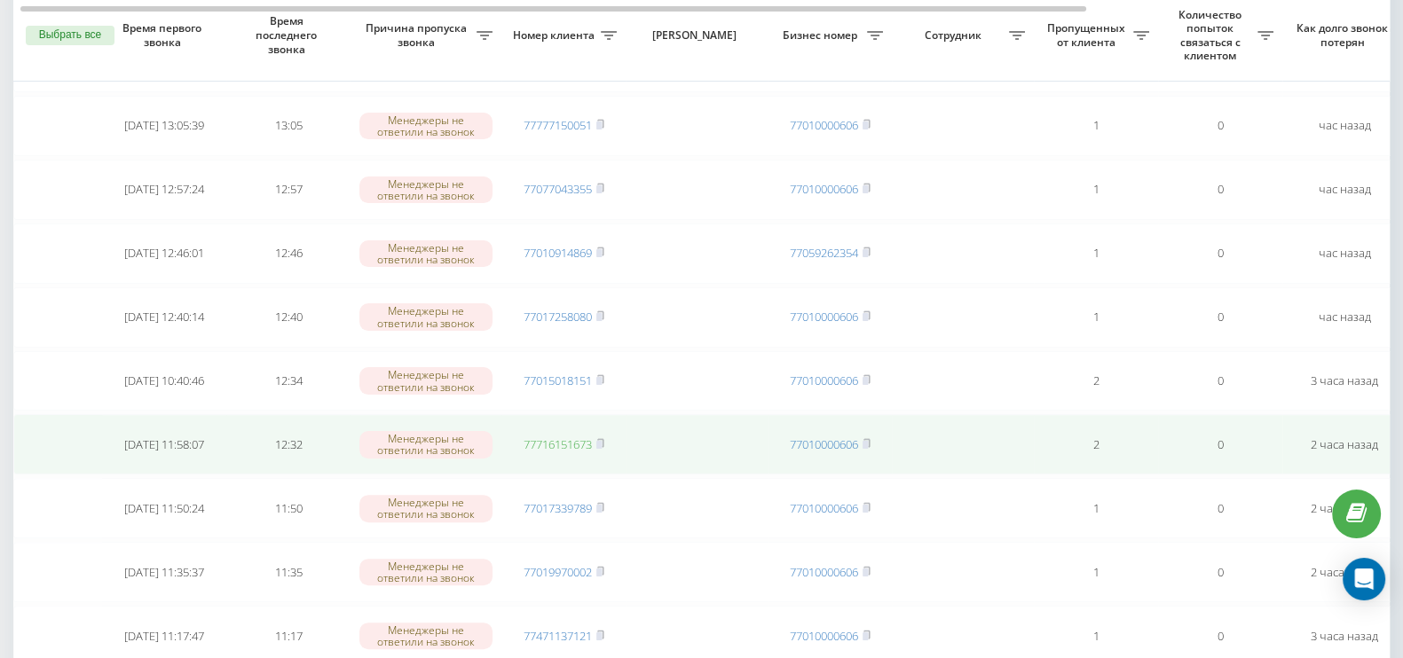
click at [576, 437] on link "77716151673" at bounding box center [557, 445] width 68 height 16
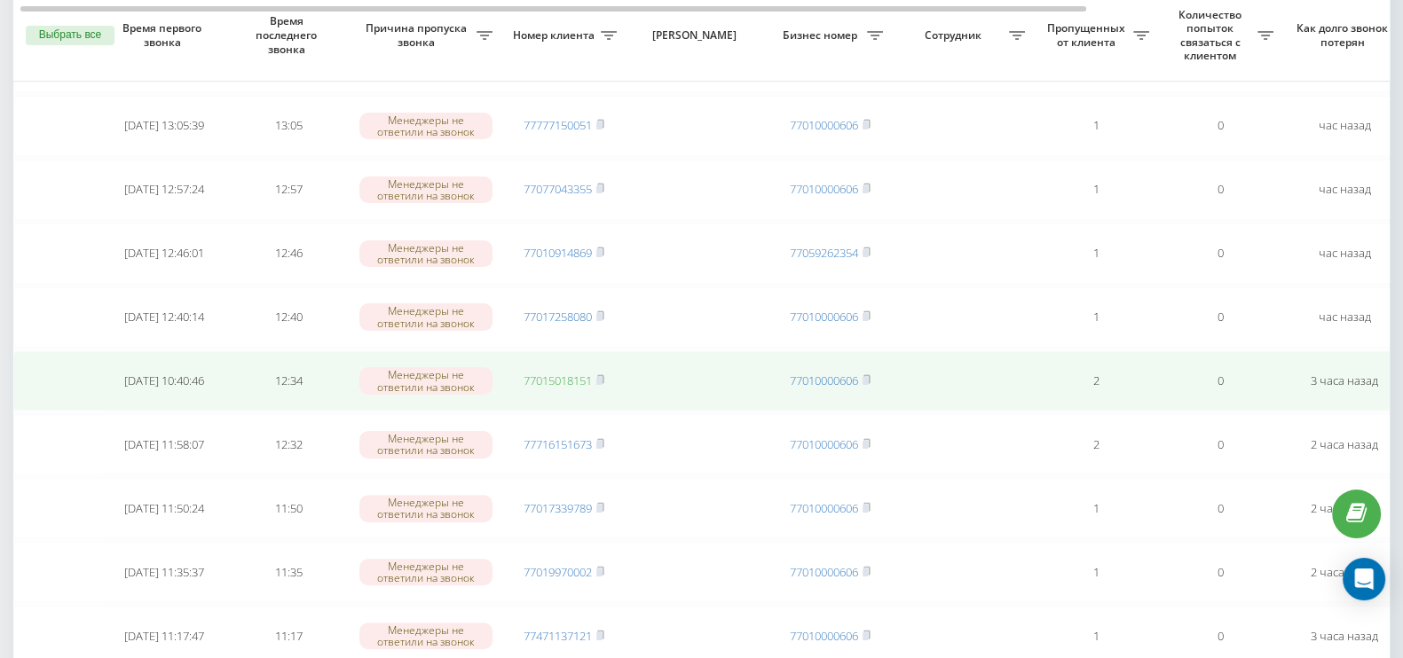
click at [578, 374] on link "77015018151" at bounding box center [557, 381] width 68 height 16
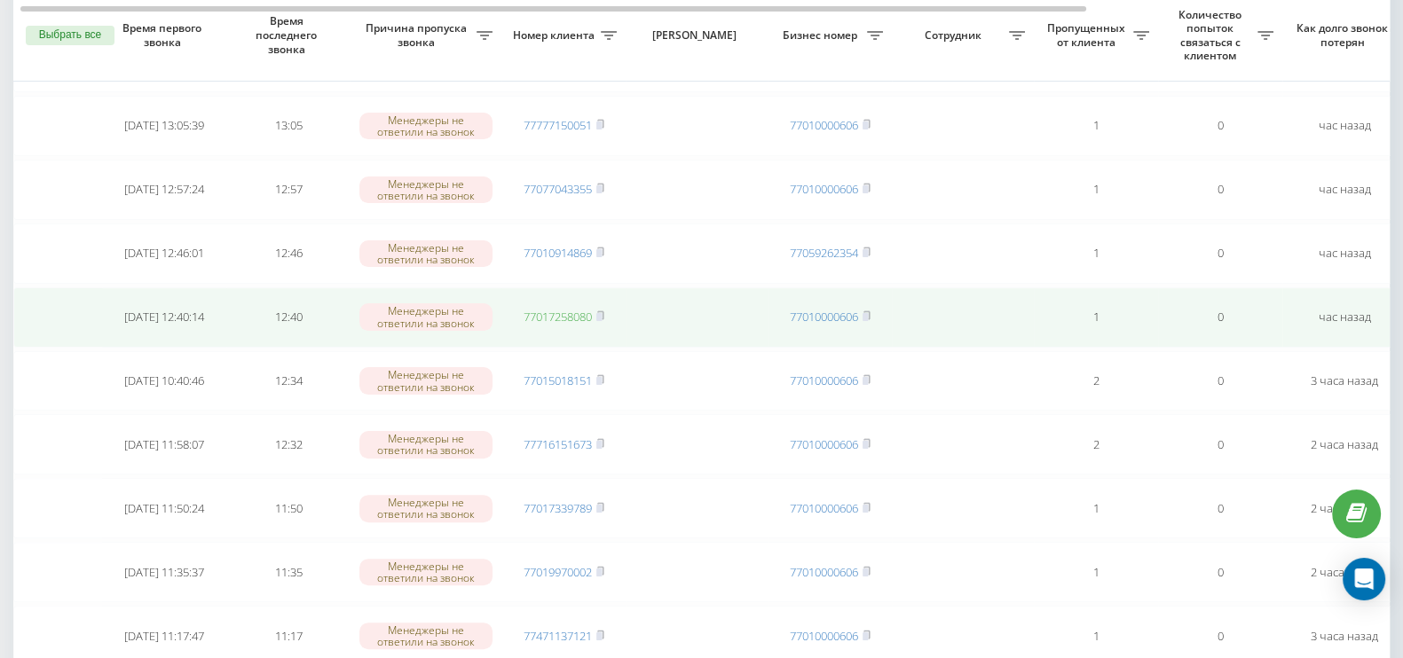
click at [579, 311] on link "77017258080" at bounding box center [557, 317] width 68 height 16
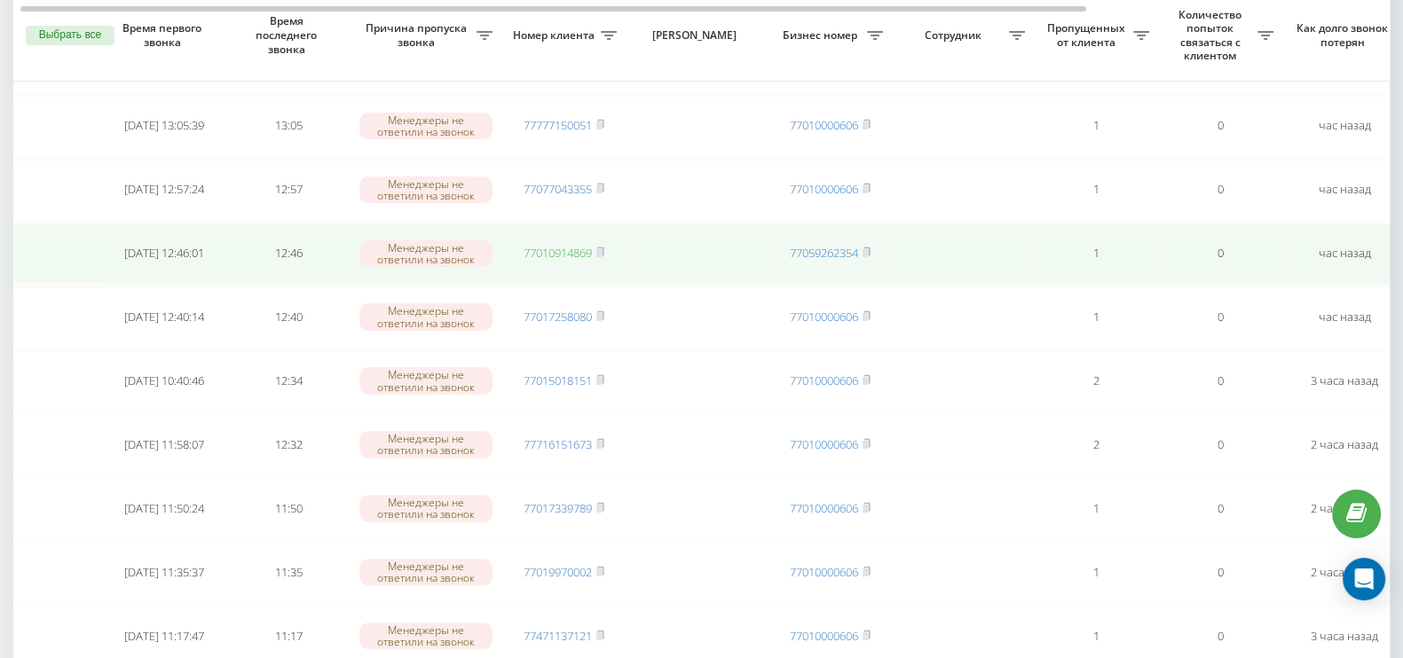
click at [581, 245] on link "77010914869" at bounding box center [557, 253] width 68 height 16
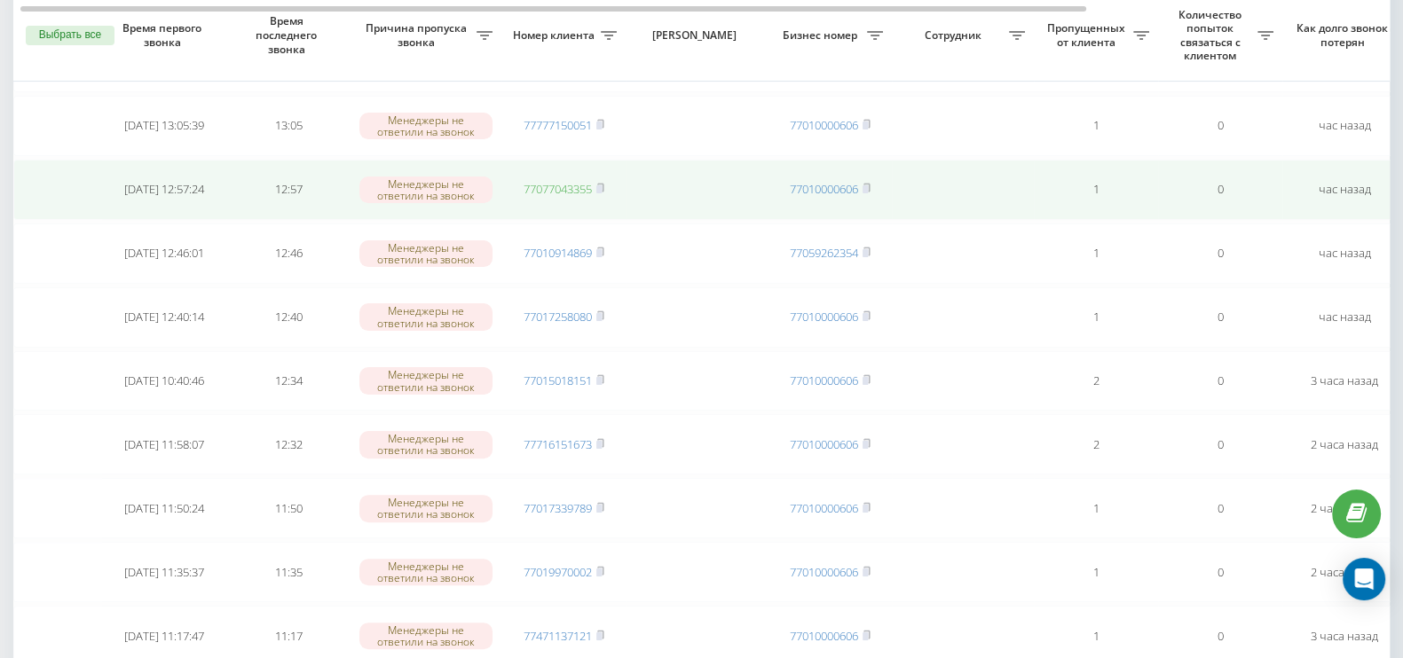
click at [559, 181] on link "77077043355" at bounding box center [557, 189] width 68 height 16
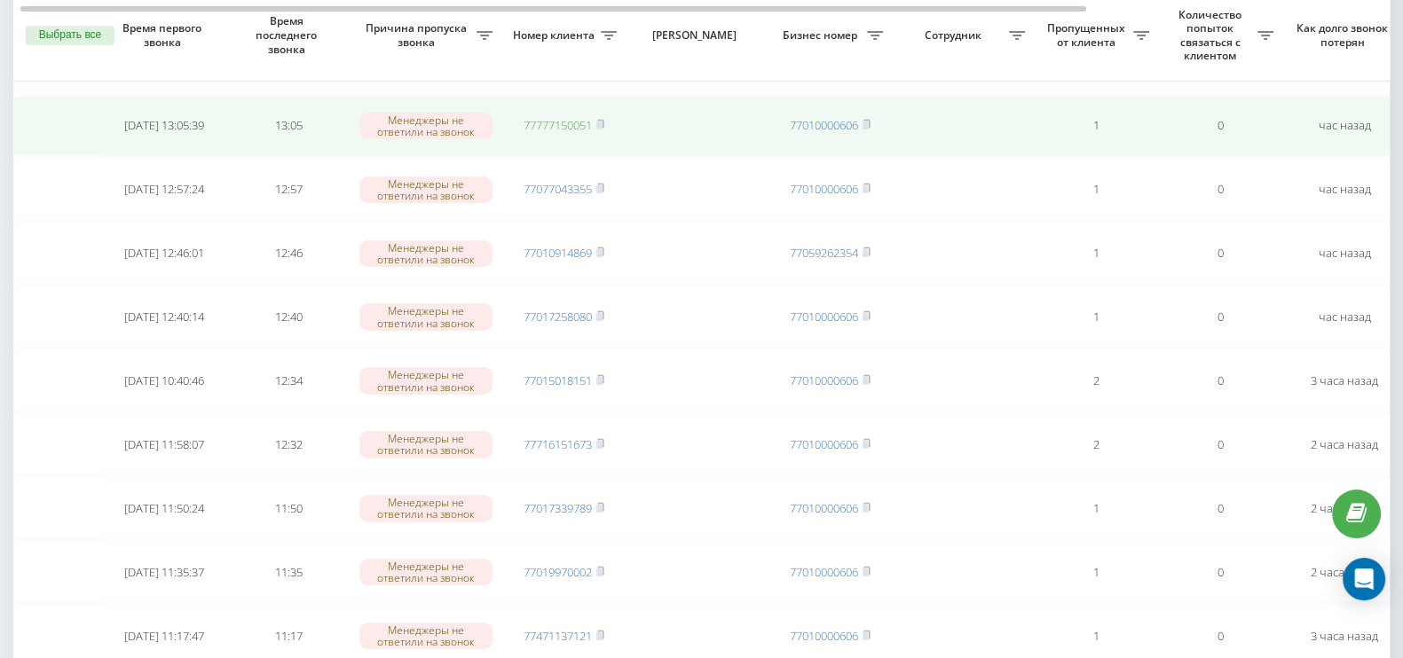
click at [572, 117] on link "77777150051" at bounding box center [557, 125] width 68 height 16
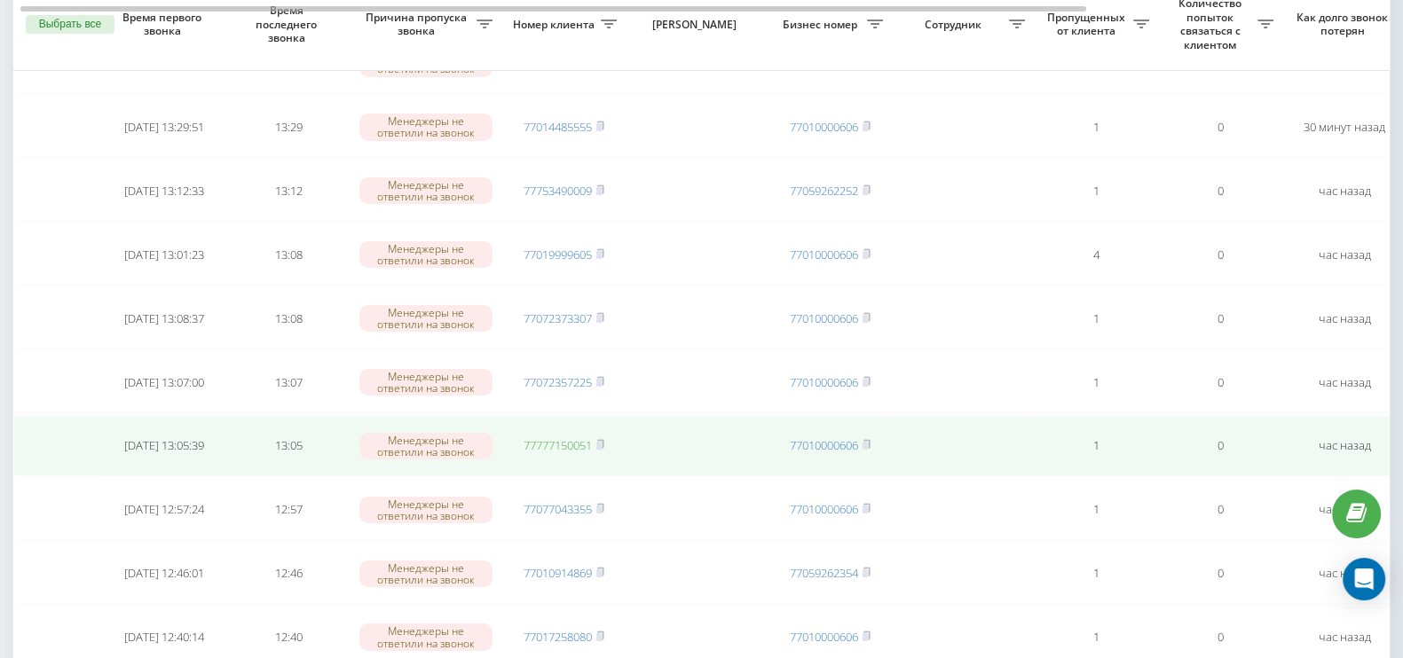
scroll to position [264, 0]
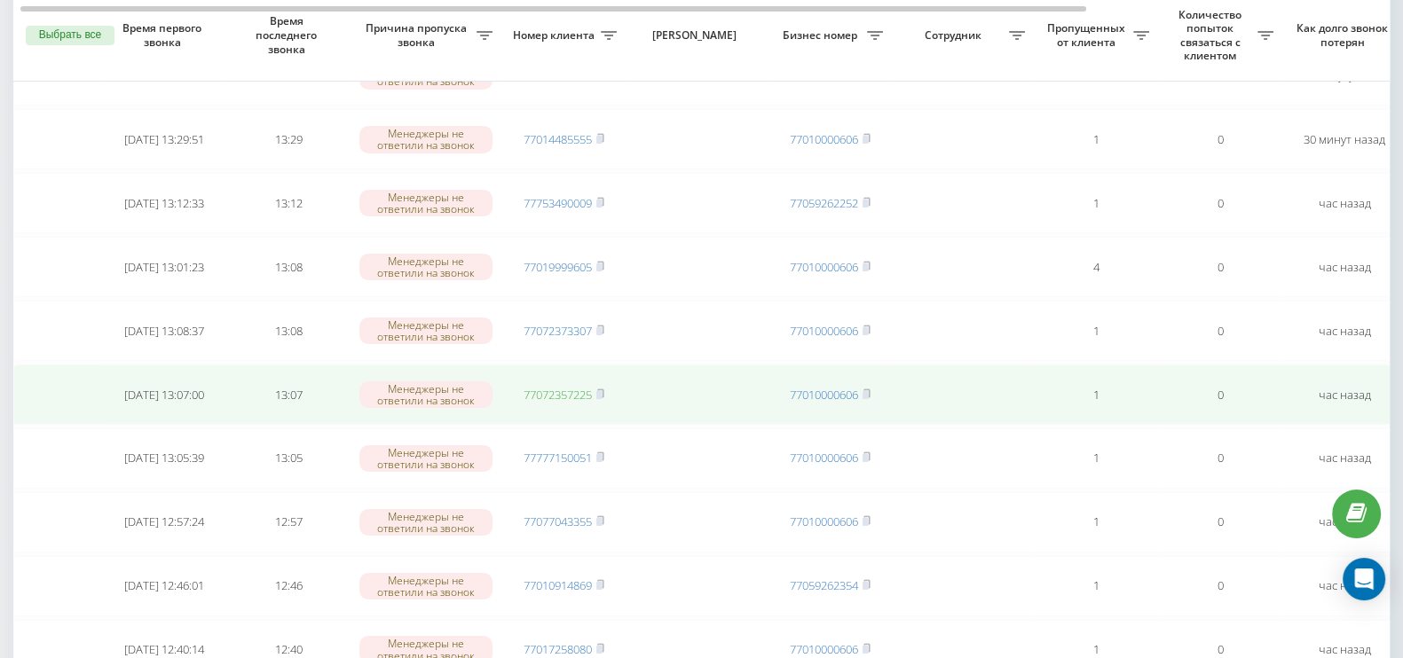
click at [565, 390] on link "77072357225" at bounding box center [557, 395] width 68 height 16
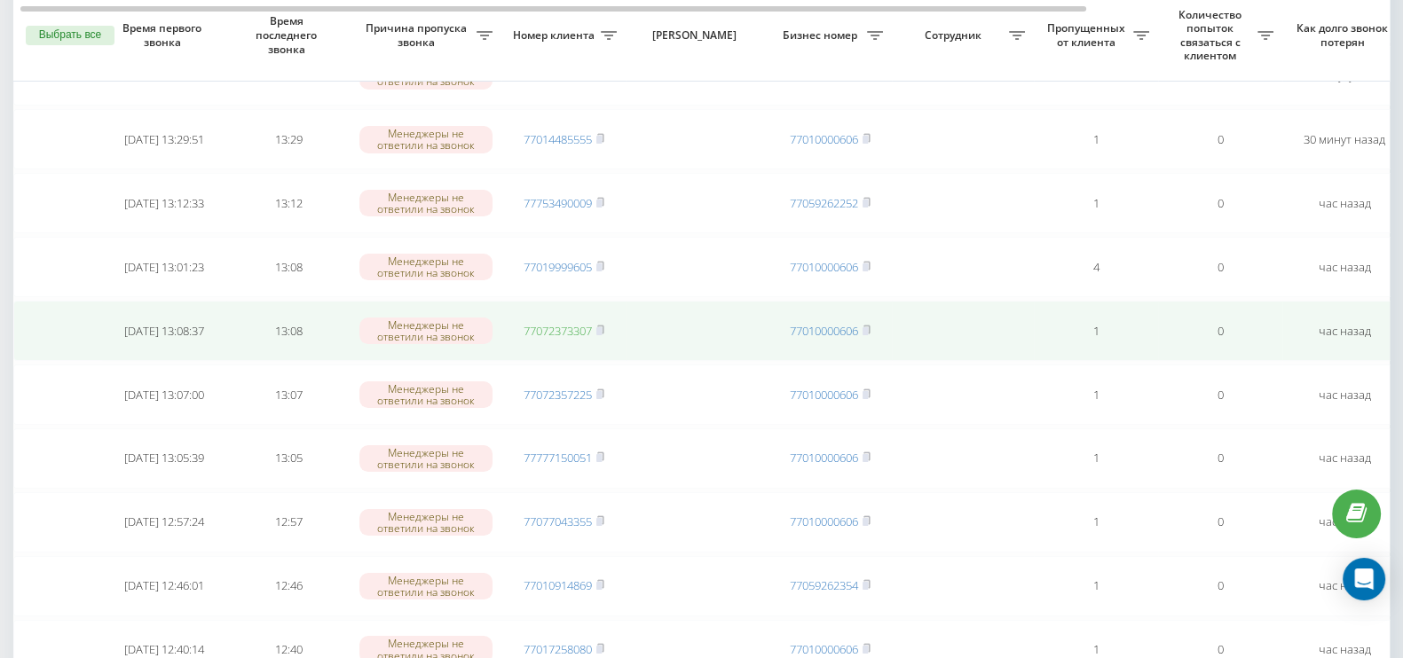
click at [571, 323] on link "77072373307" at bounding box center [557, 331] width 68 height 16
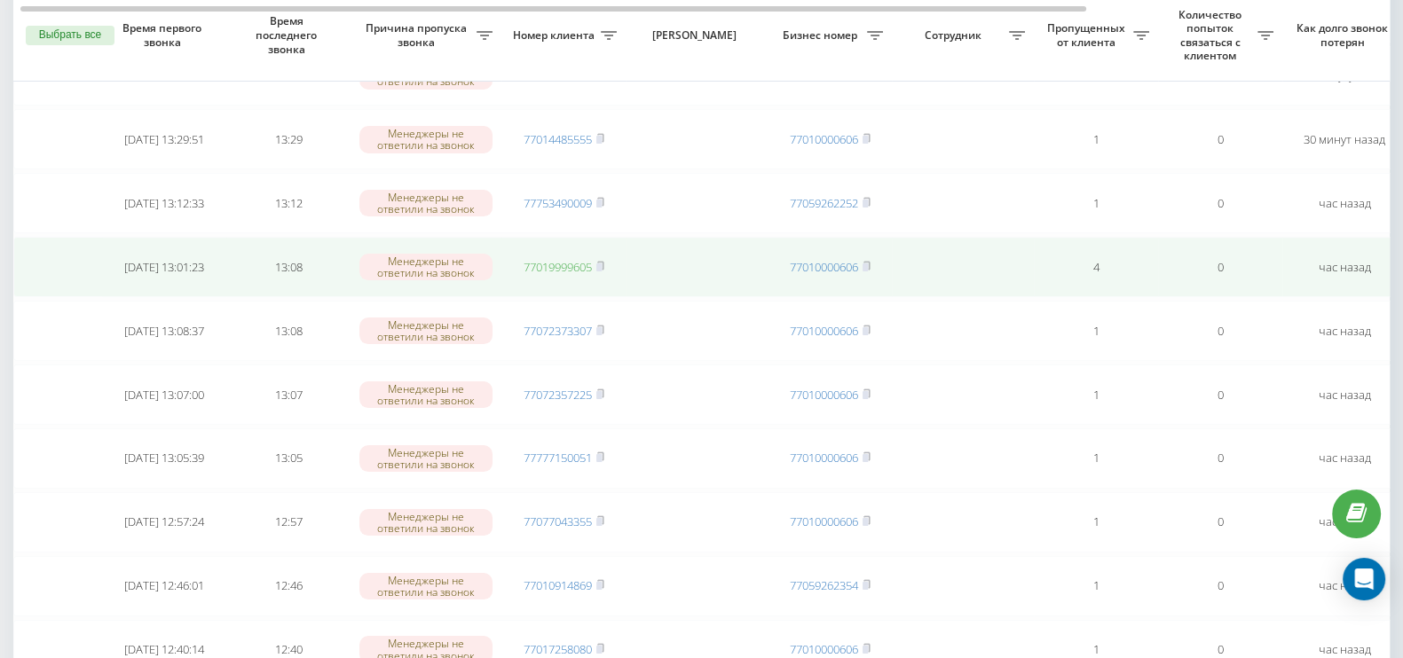
click at [559, 259] on link "77019999605" at bounding box center [557, 267] width 68 height 16
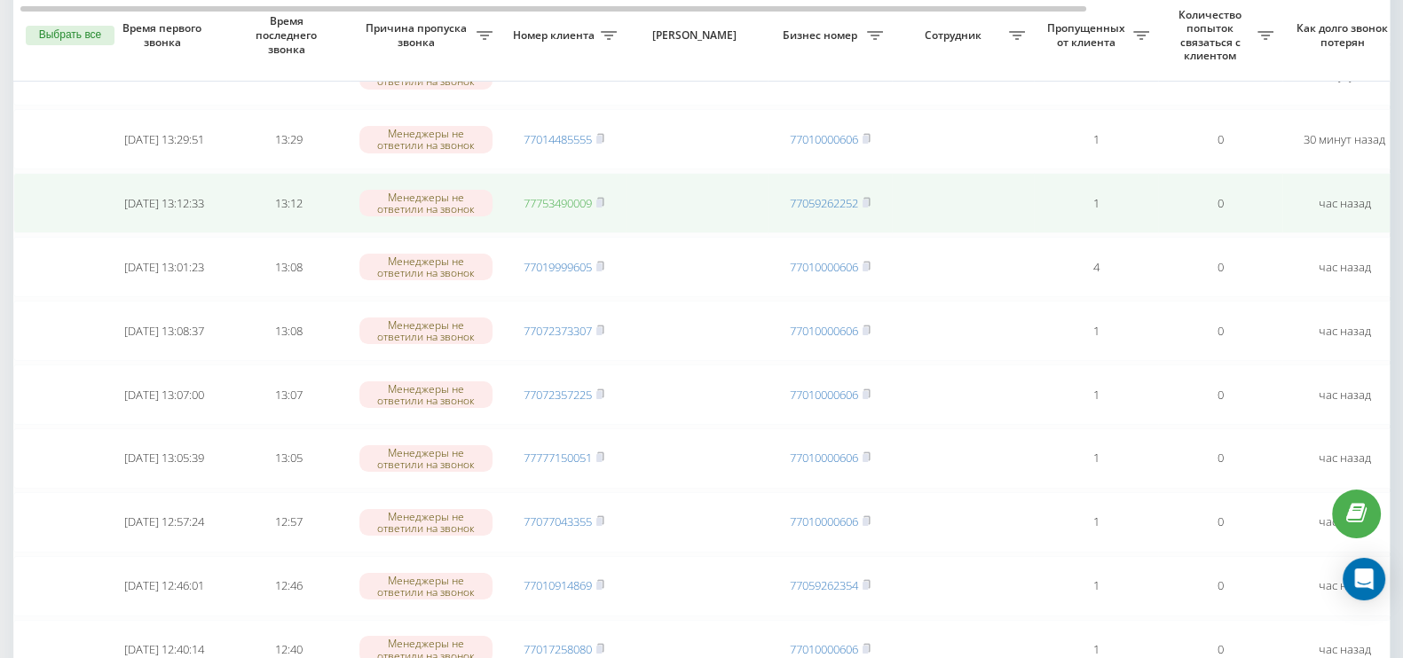
click at [567, 198] on link "77753490009" at bounding box center [557, 203] width 68 height 16
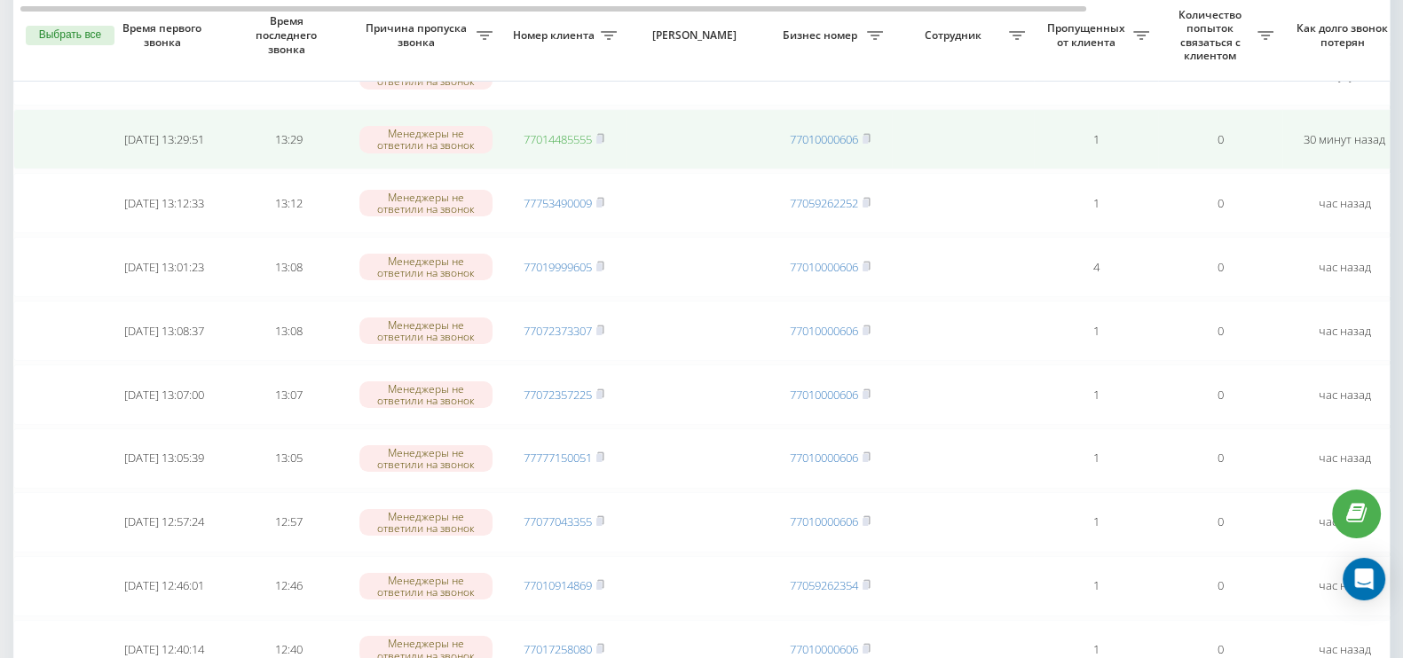
click at [564, 134] on link "77014485555" at bounding box center [557, 139] width 68 height 16
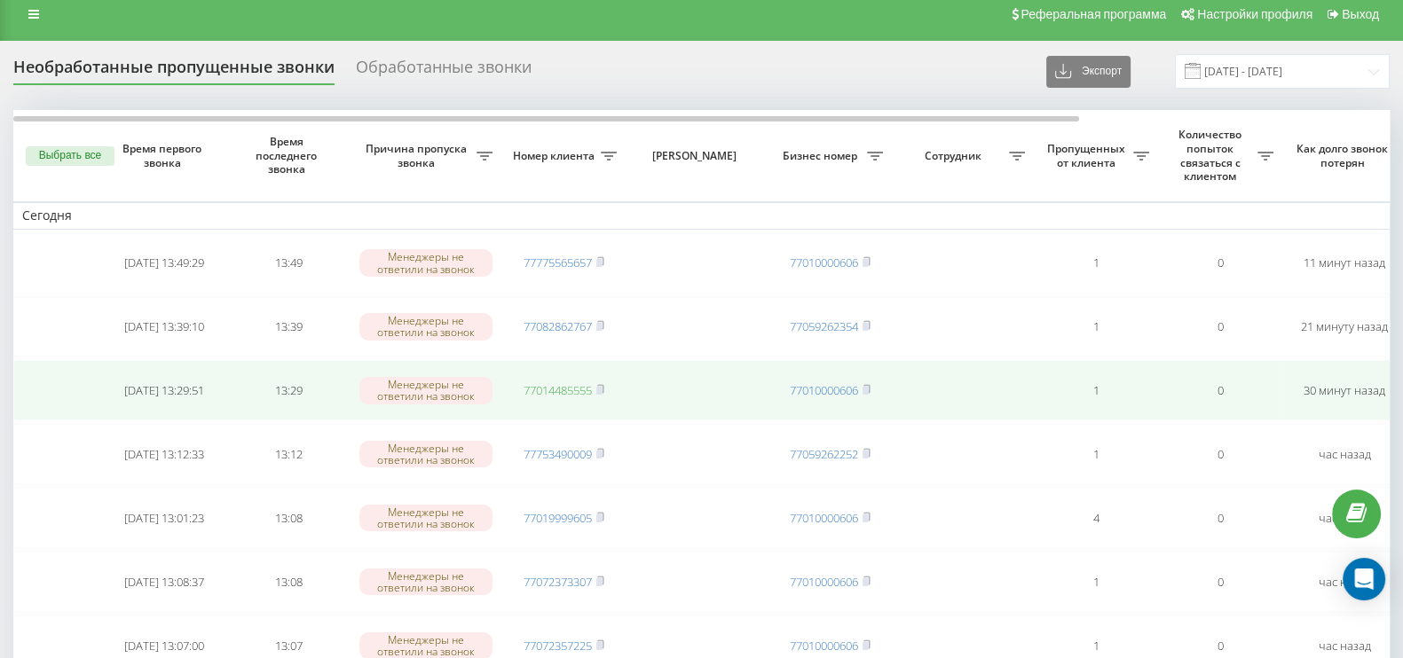
scroll to position [0, 0]
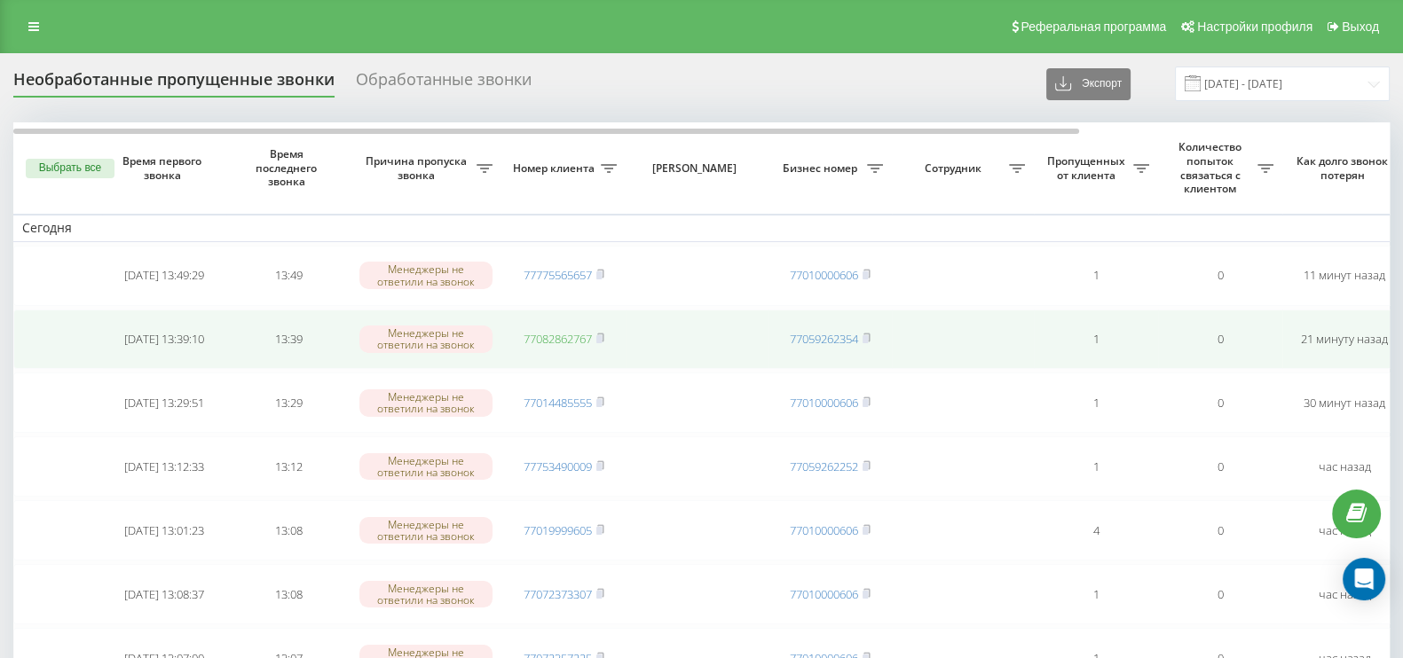
click at [563, 339] on link "77082862767" at bounding box center [557, 339] width 68 height 16
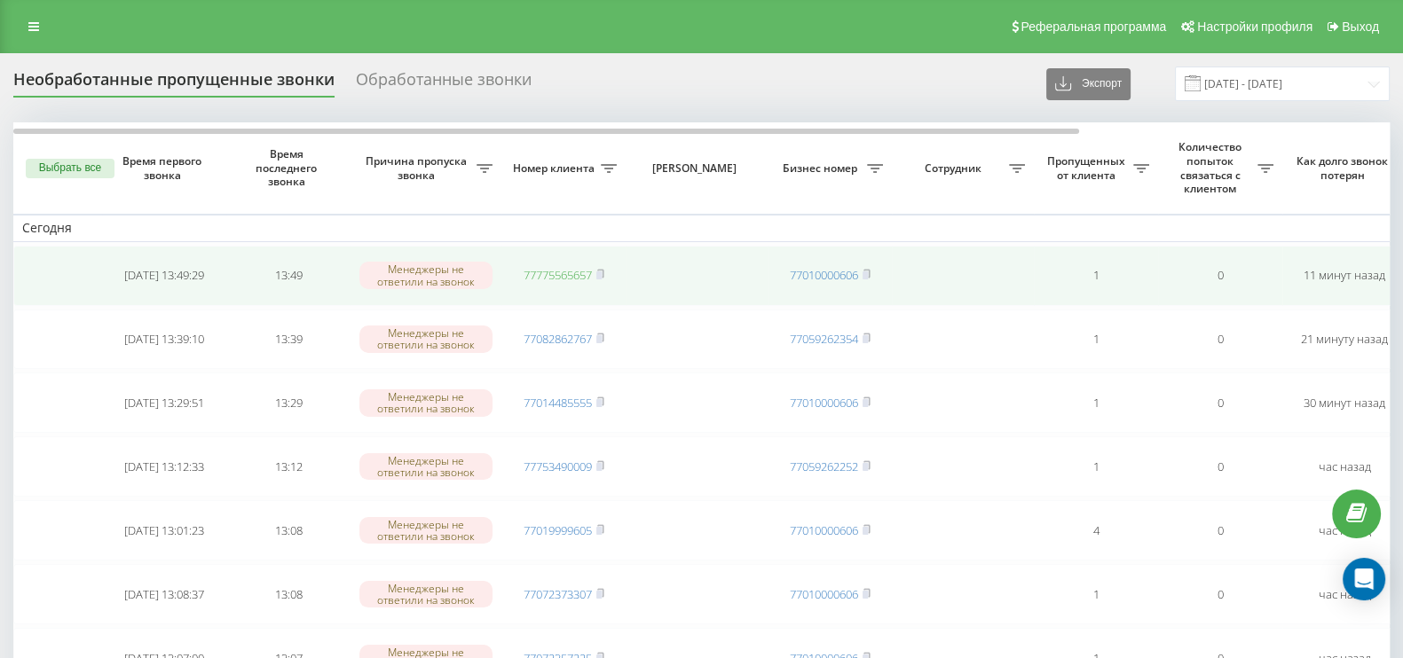
click at [551, 271] on link "77775565657" at bounding box center [557, 275] width 68 height 16
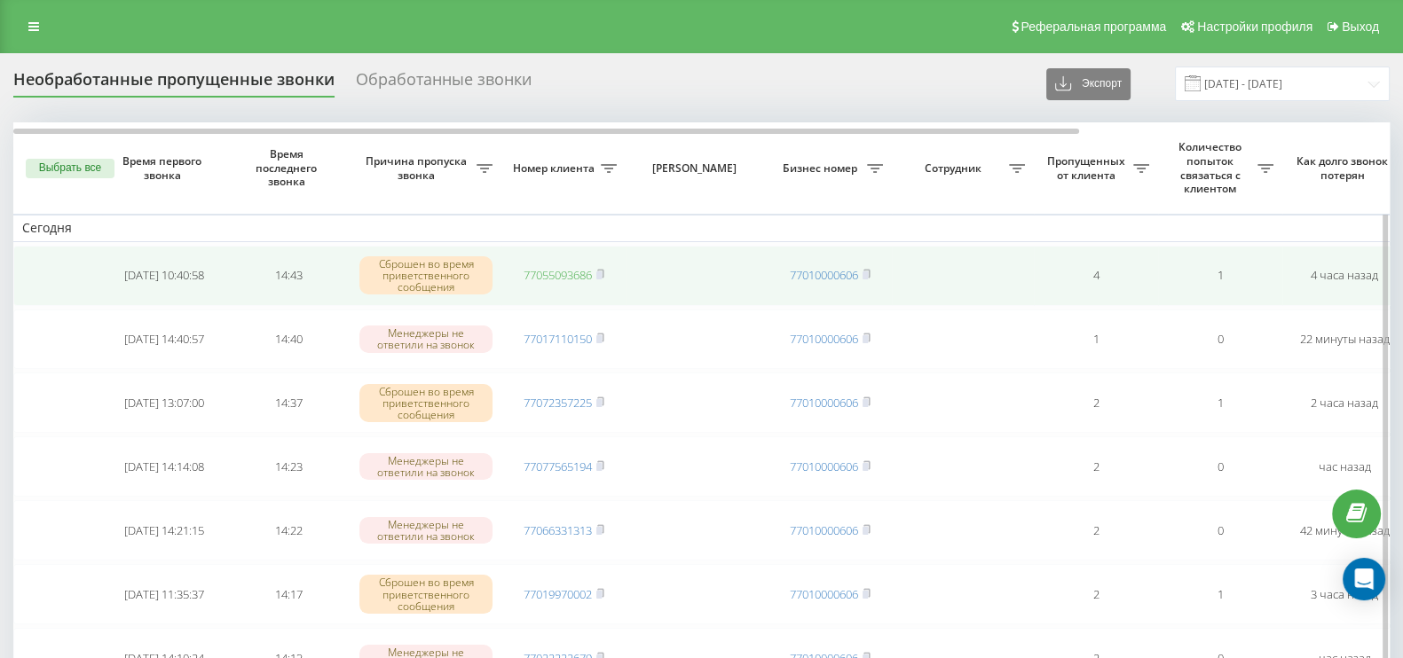
click at [545, 272] on link "77055093686" at bounding box center [557, 275] width 68 height 16
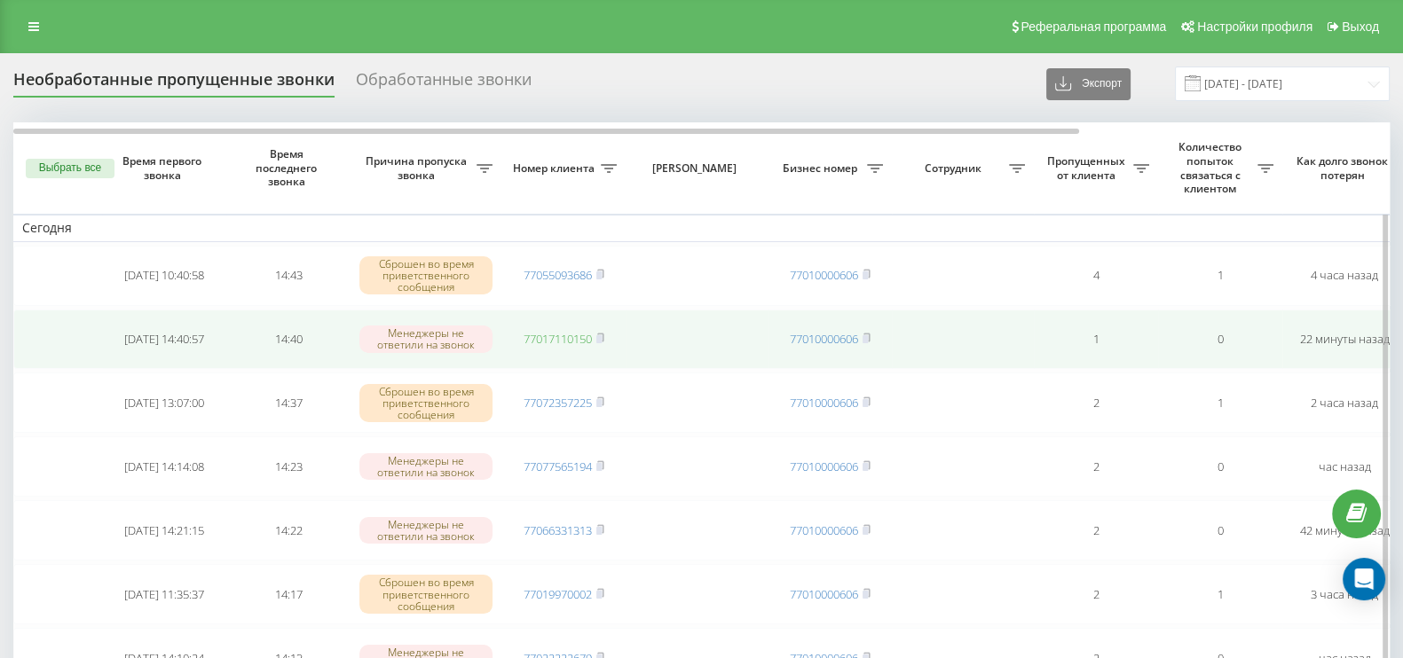
click at [566, 331] on link "77017110150" at bounding box center [557, 339] width 68 height 16
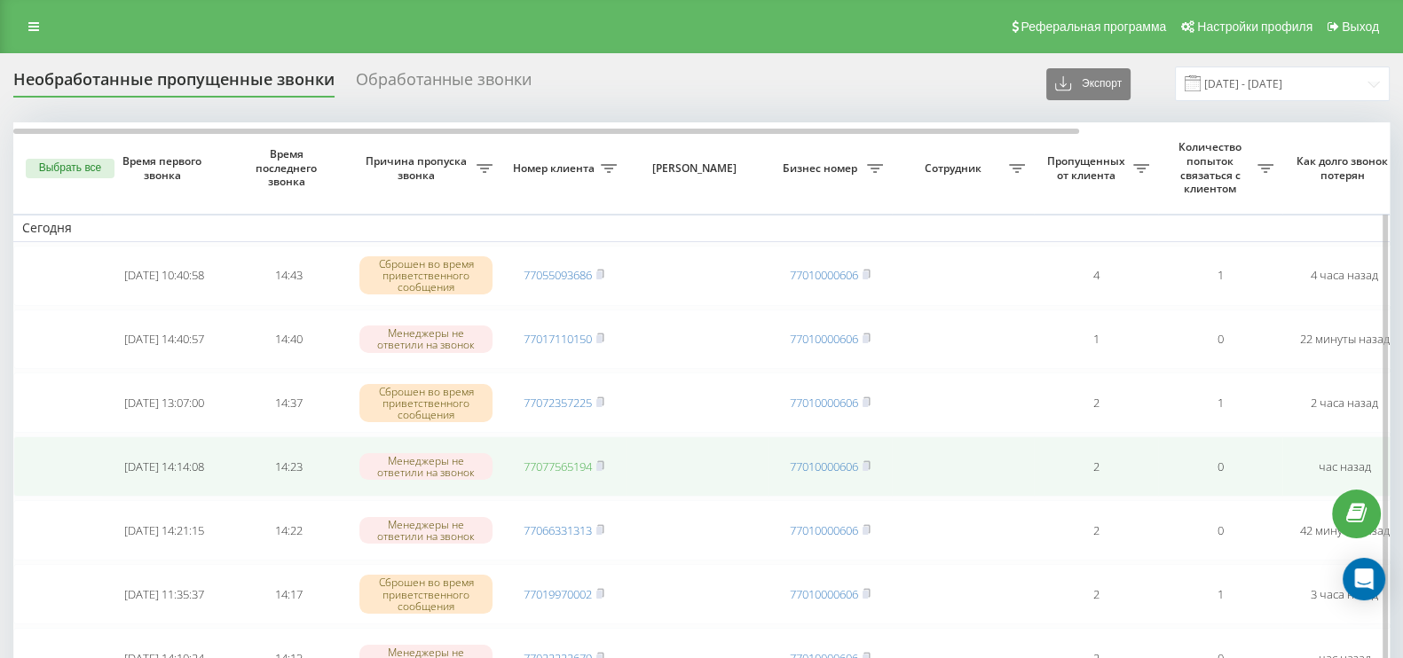
click at [572, 460] on link "77077565194" at bounding box center [557, 467] width 68 height 16
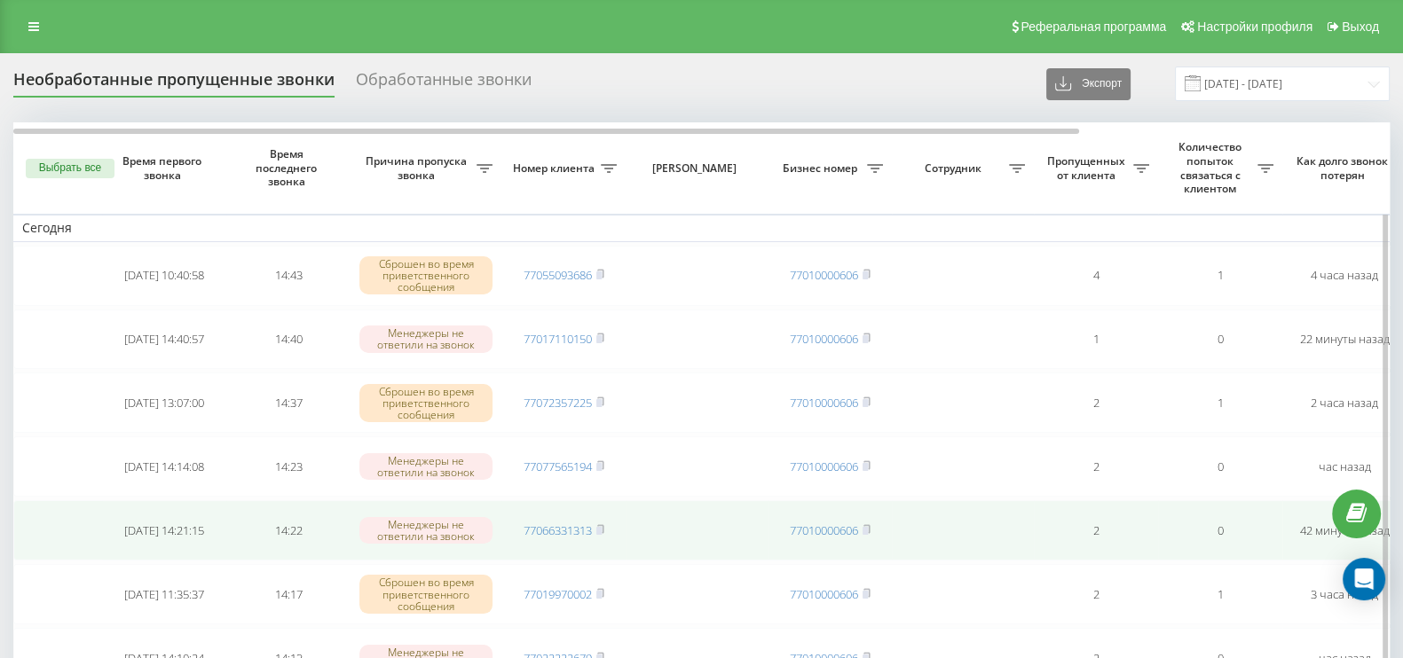
click at [559, 535] on td "77066331313" at bounding box center [563, 530] width 124 height 60
click at [563, 524] on link "77066331313" at bounding box center [557, 531] width 68 height 16
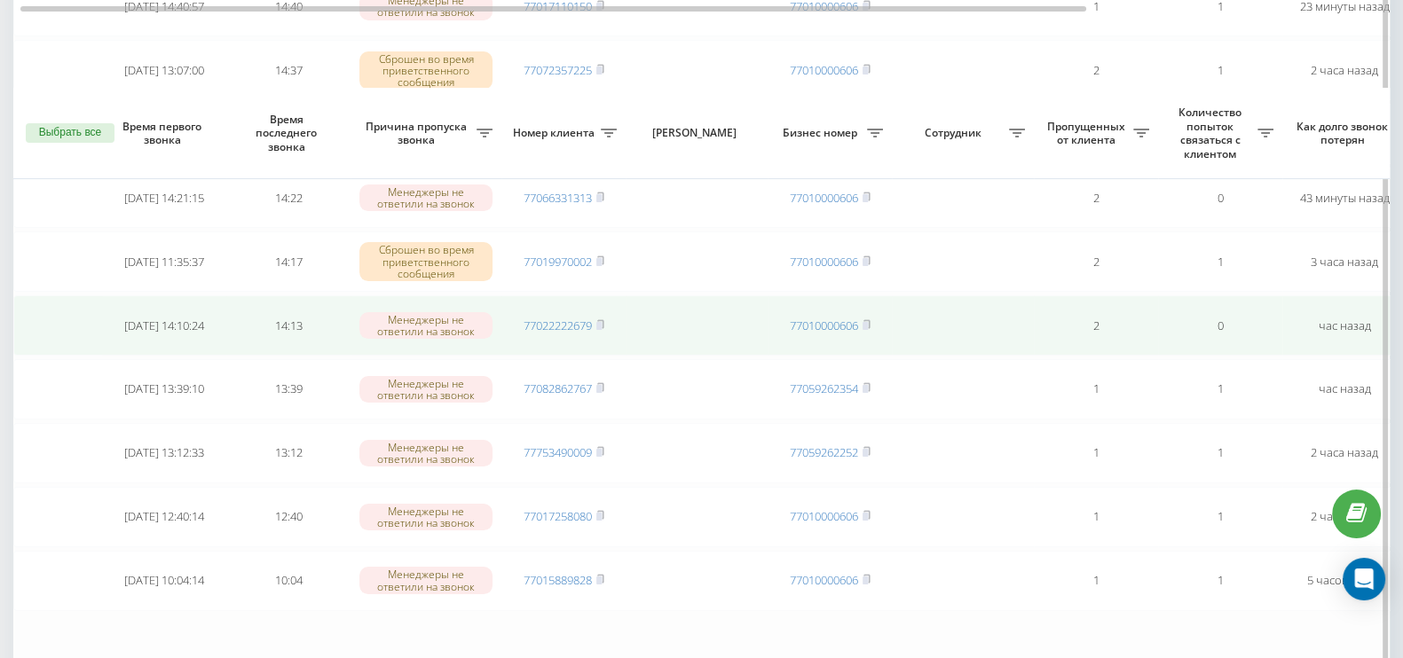
scroll to position [443, 0]
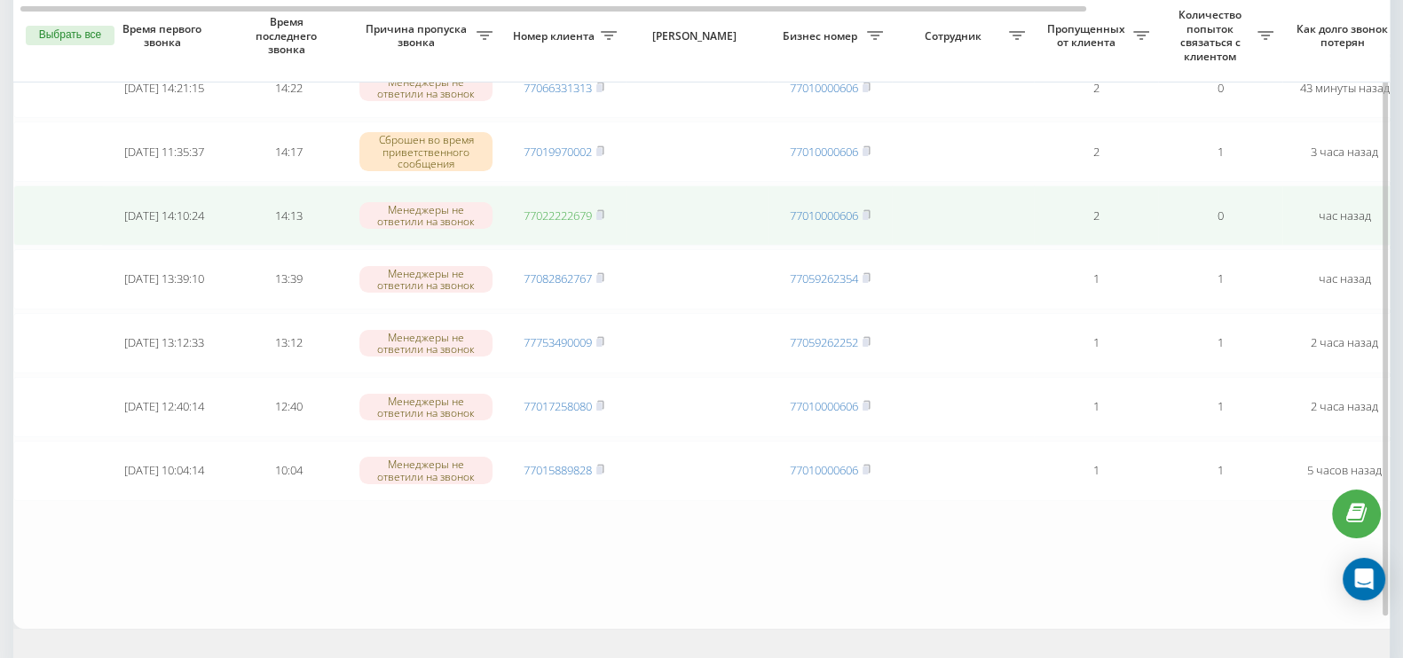
click at [574, 208] on link "77022222679" at bounding box center [557, 216] width 68 height 16
